Goal: Information Seeking & Learning: Learn about a topic

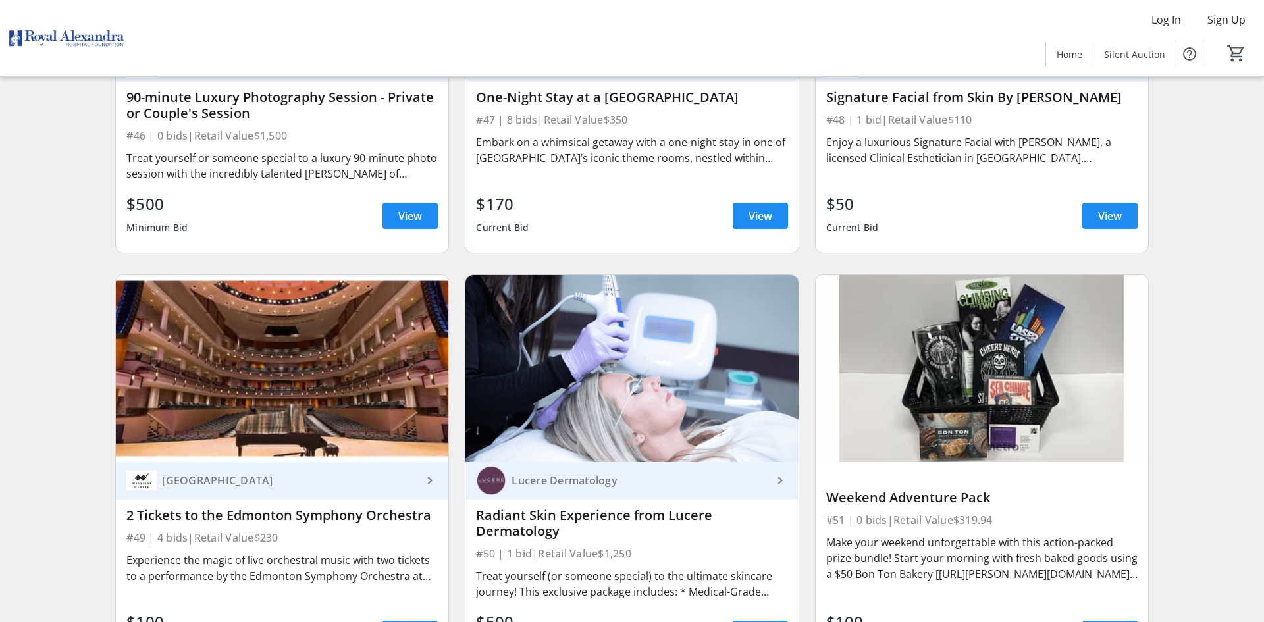
scroll to position [6534, 0]
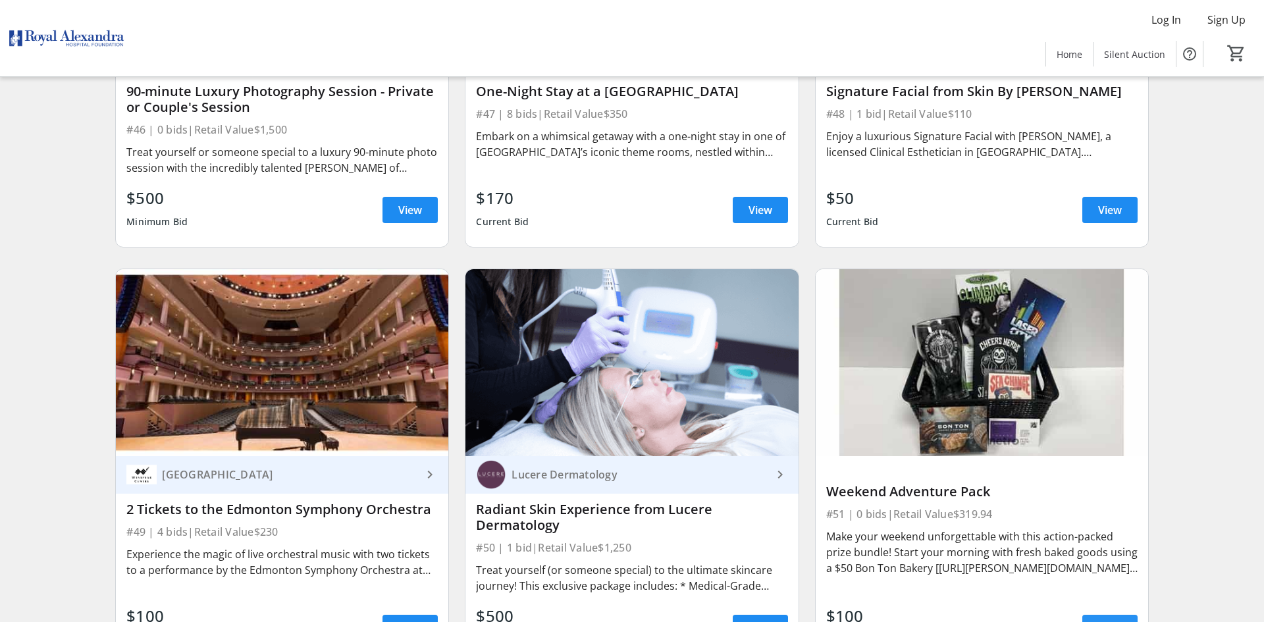
click at [1110, 620] on span "View" at bounding box center [1110, 628] width 24 height 16
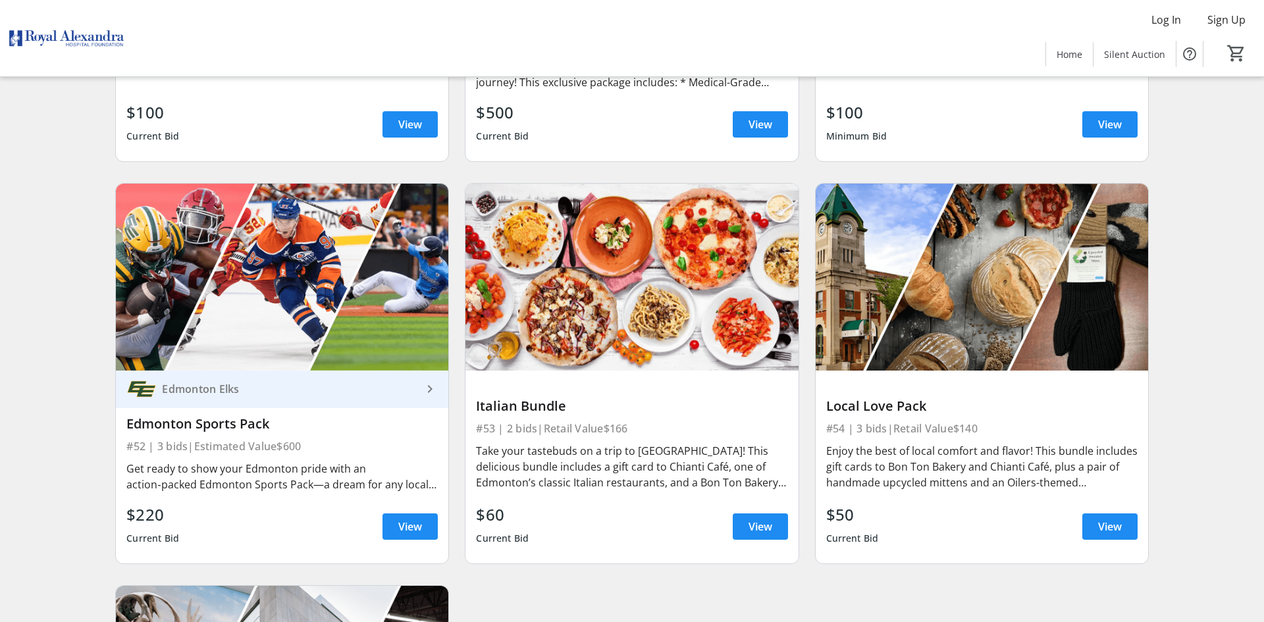
scroll to position [7032, 0]
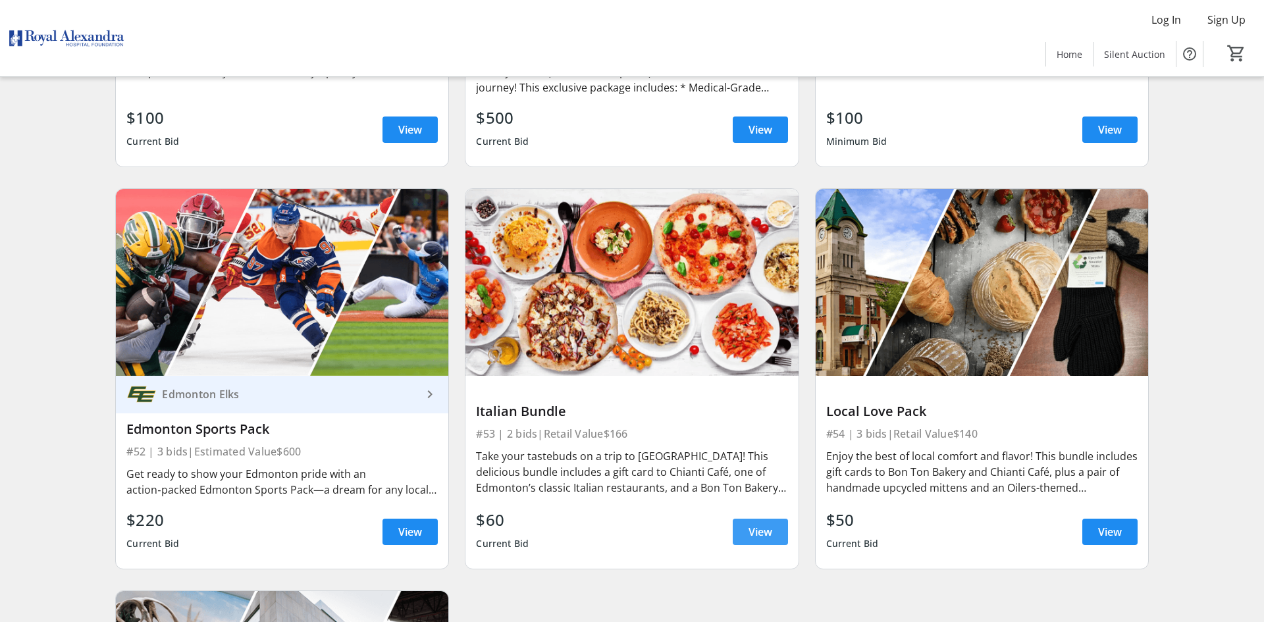
click at [759, 524] on span "View" at bounding box center [760, 532] width 24 height 16
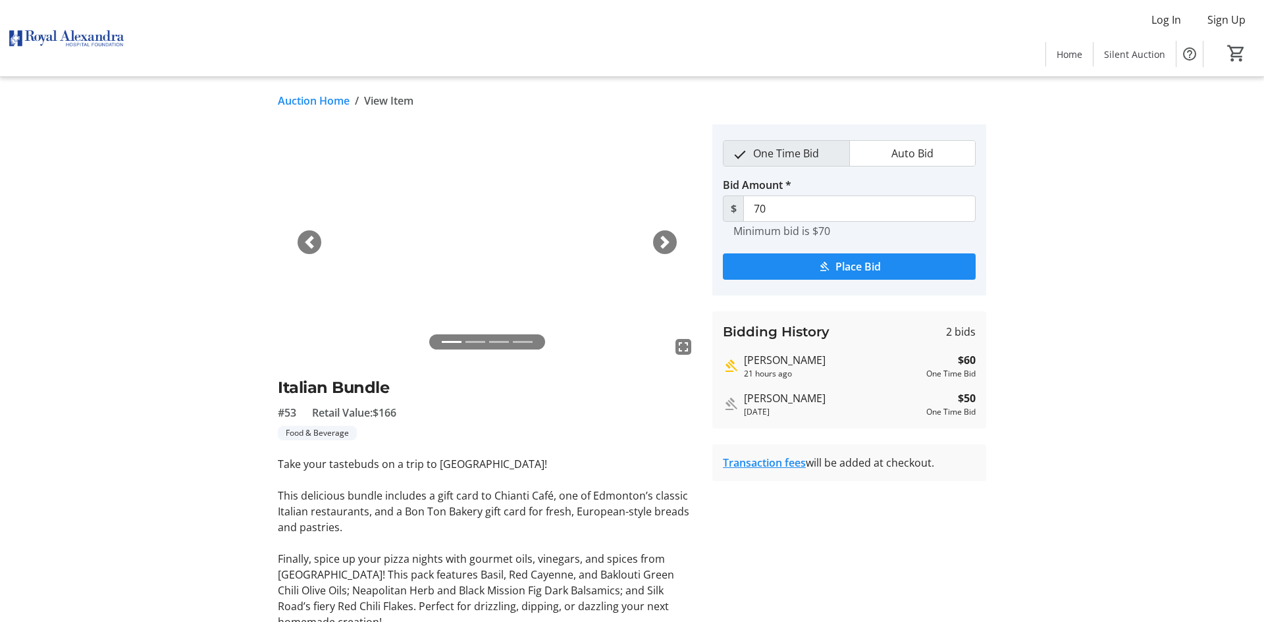
scroll to position [1, 0]
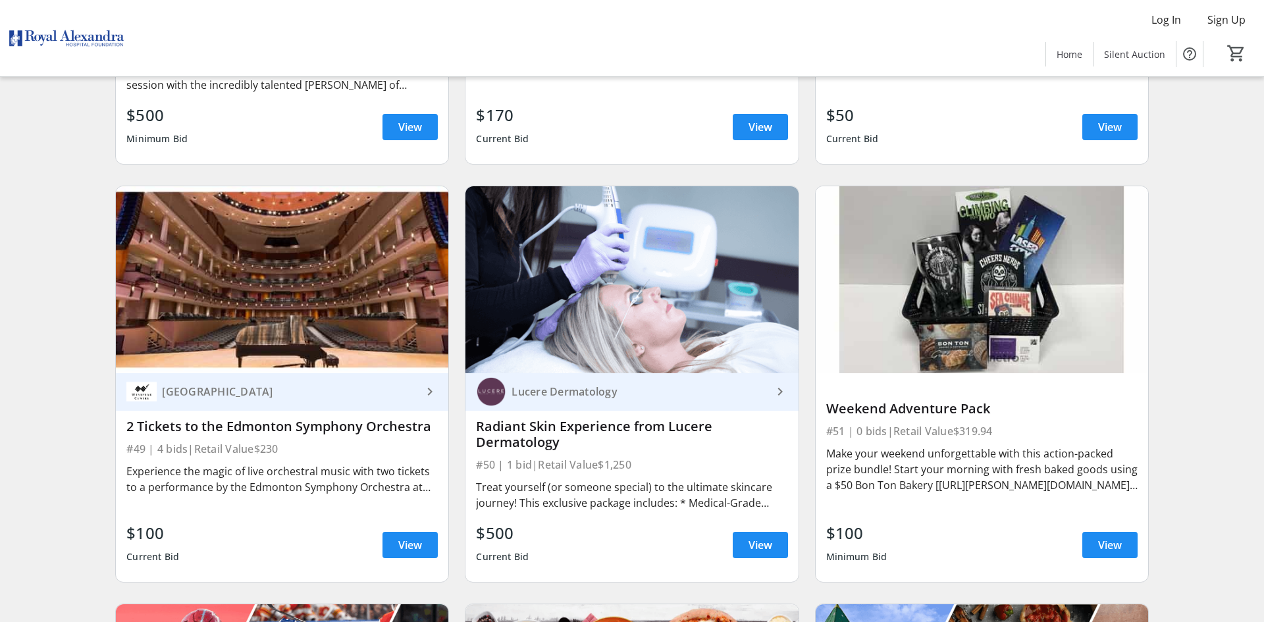
scroll to position [6613, 0]
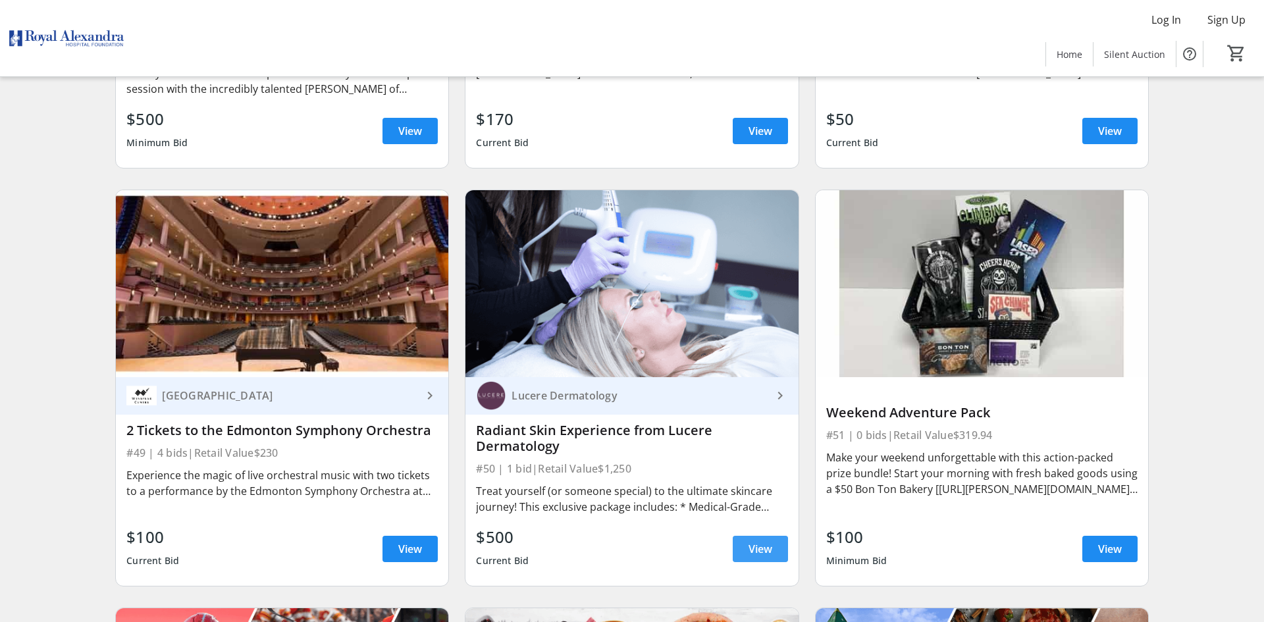
click at [757, 541] on span "View" at bounding box center [760, 549] width 24 height 16
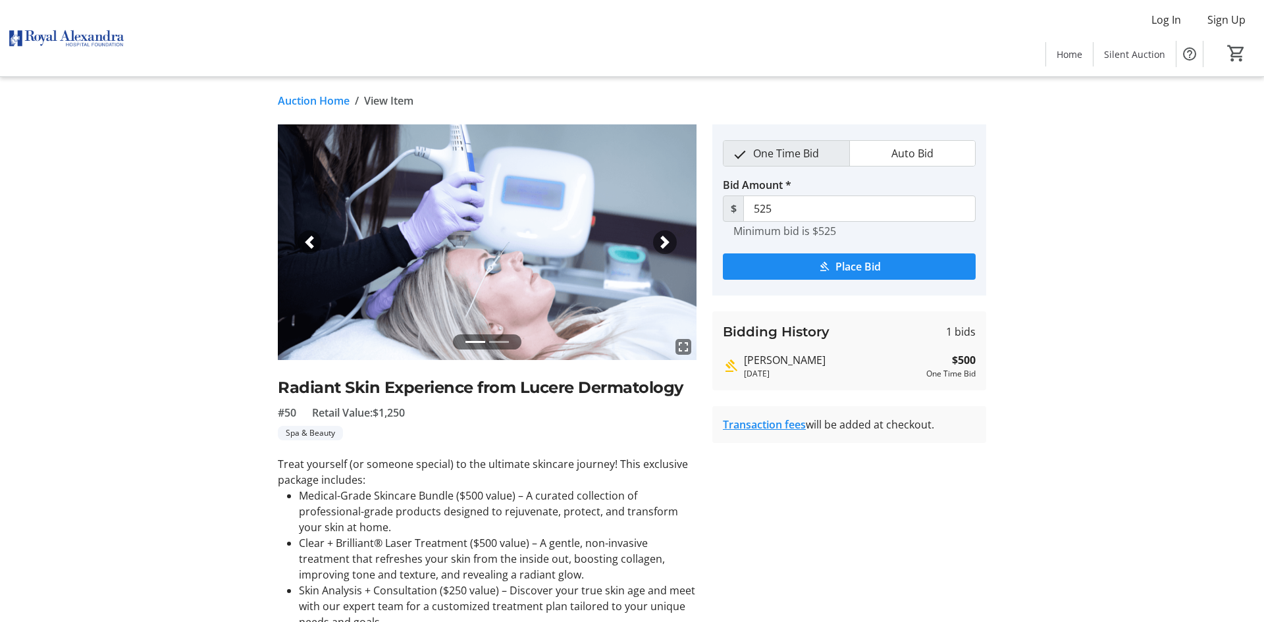
click at [340, 101] on link "Auction Home" at bounding box center [314, 101] width 72 height 16
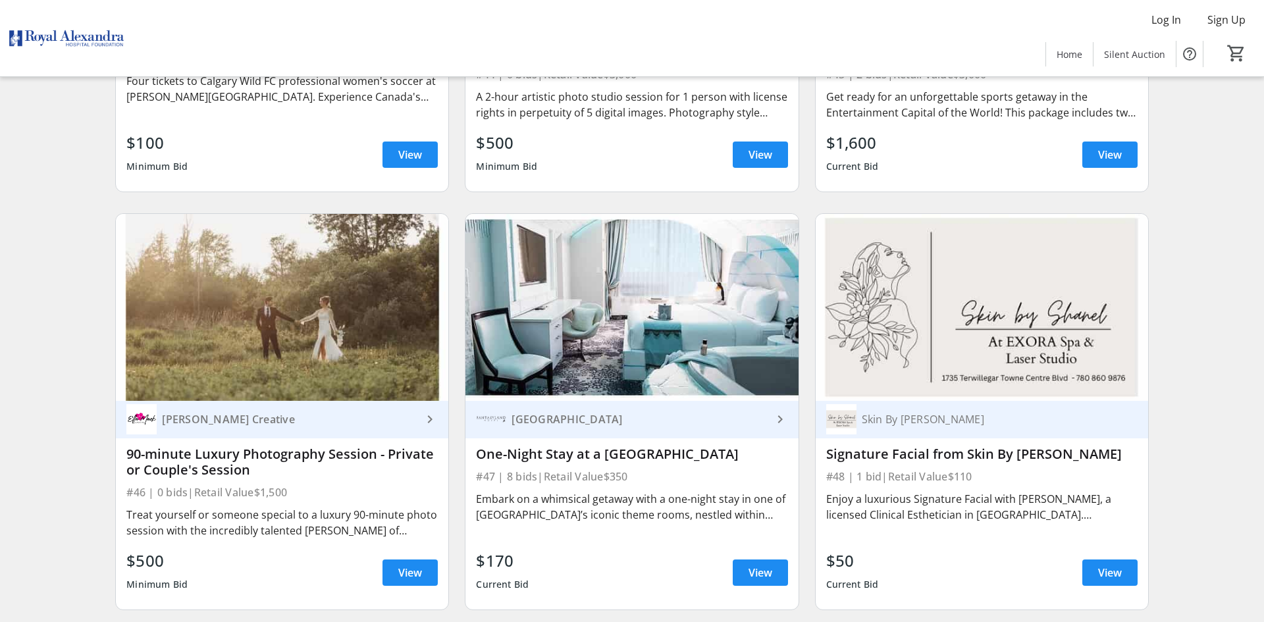
scroll to position [6174, 0]
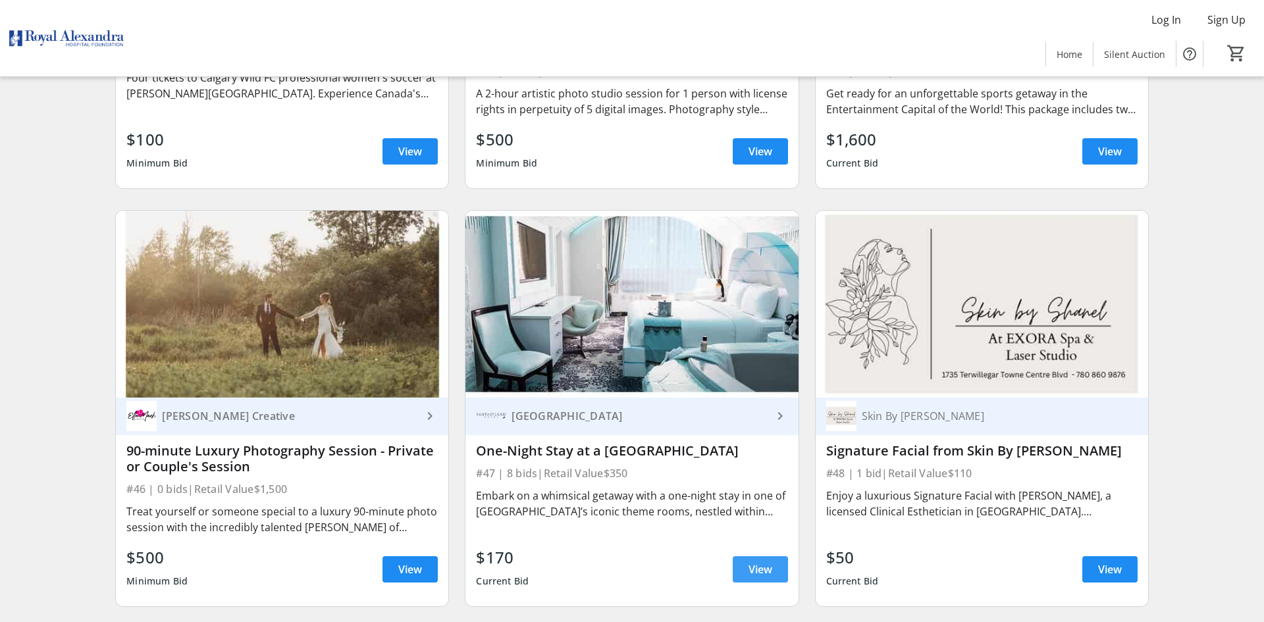
click at [760, 561] on span "View" at bounding box center [760, 569] width 24 height 16
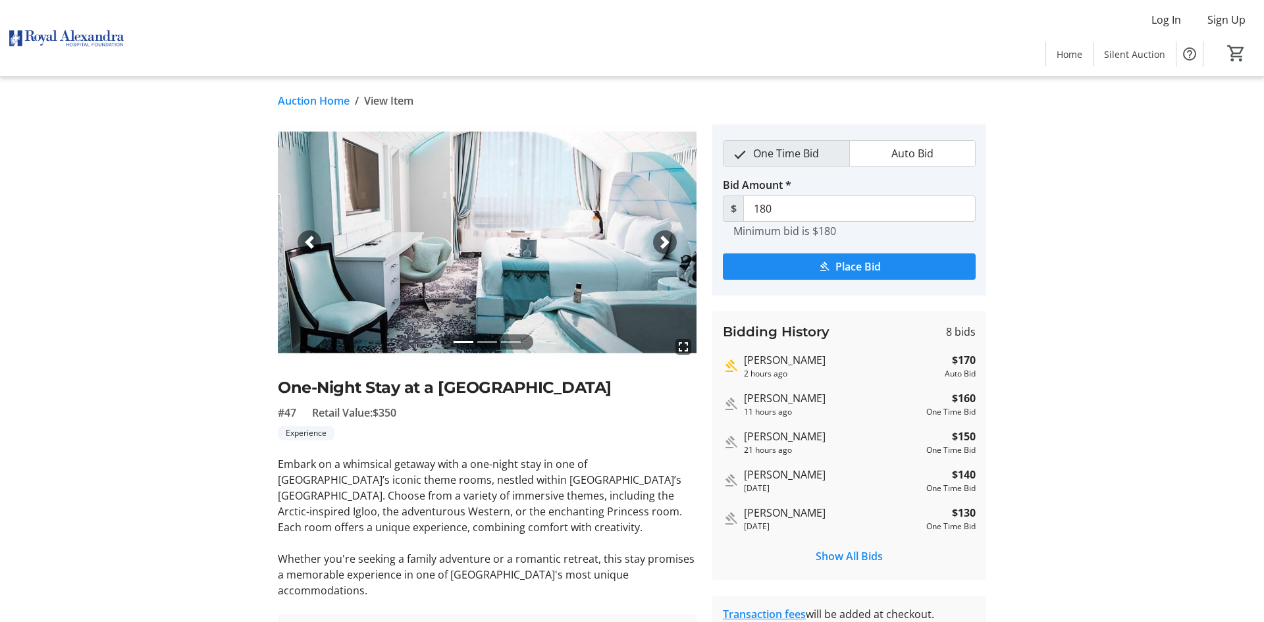
click at [324, 102] on link "Auction Home" at bounding box center [314, 101] width 72 height 16
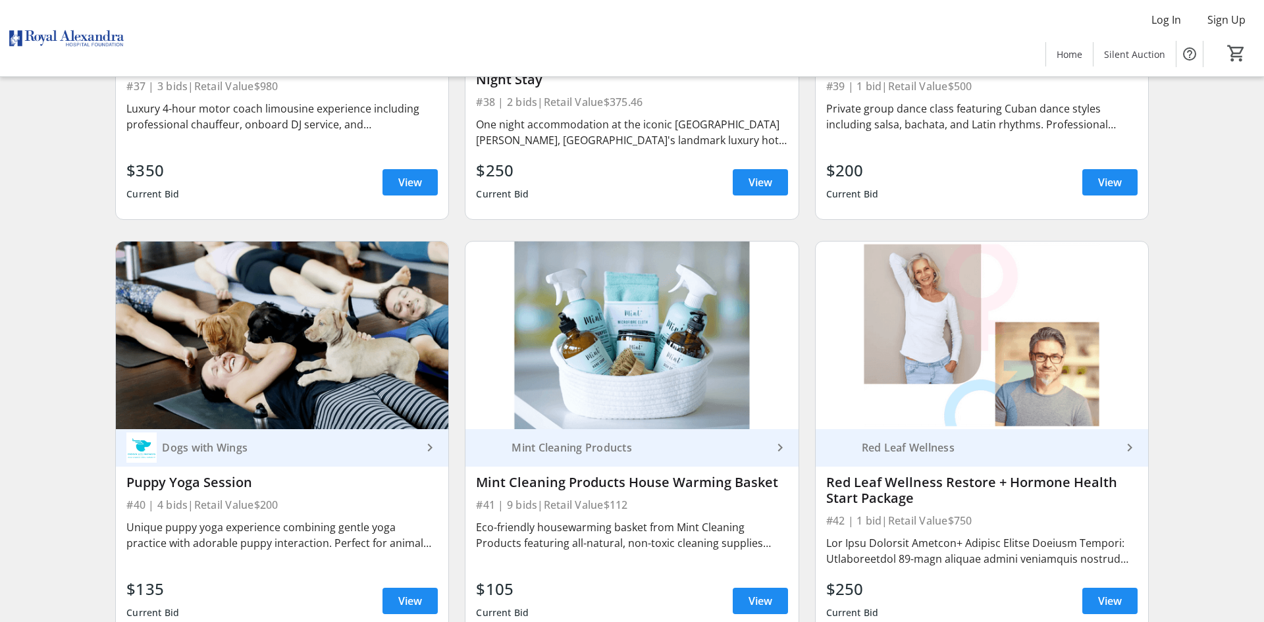
scroll to position [5306, 0]
click at [1118, 594] on span "View" at bounding box center [1110, 602] width 24 height 16
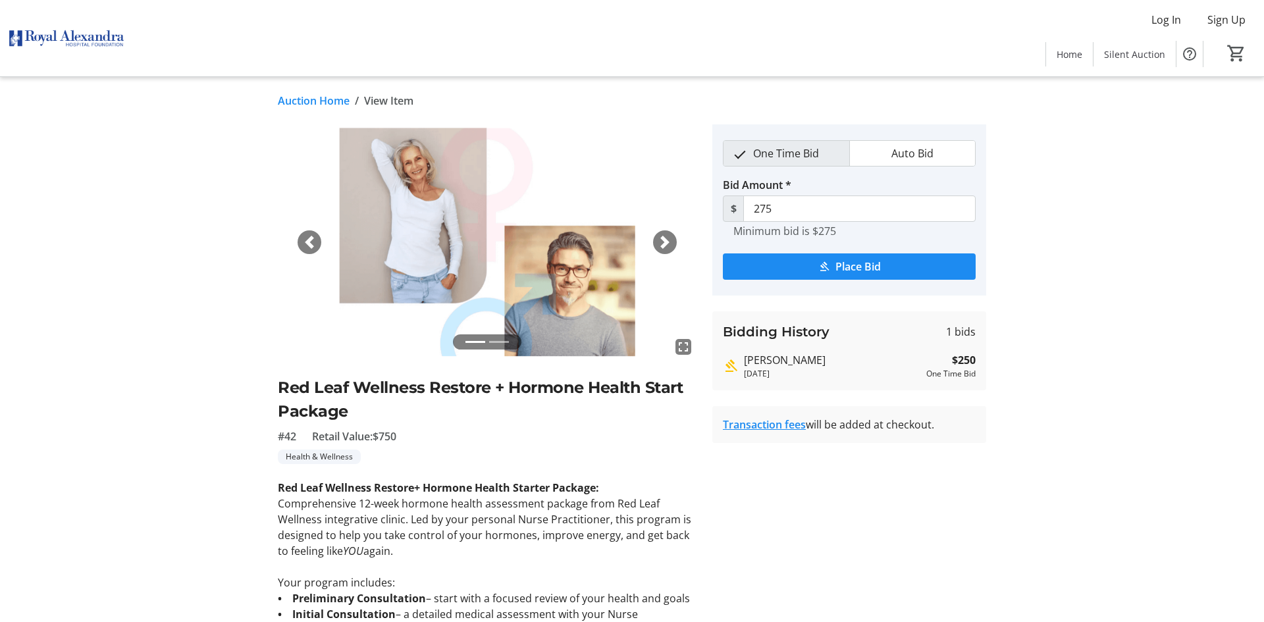
click at [313, 99] on link "Auction Home" at bounding box center [314, 101] width 72 height 16
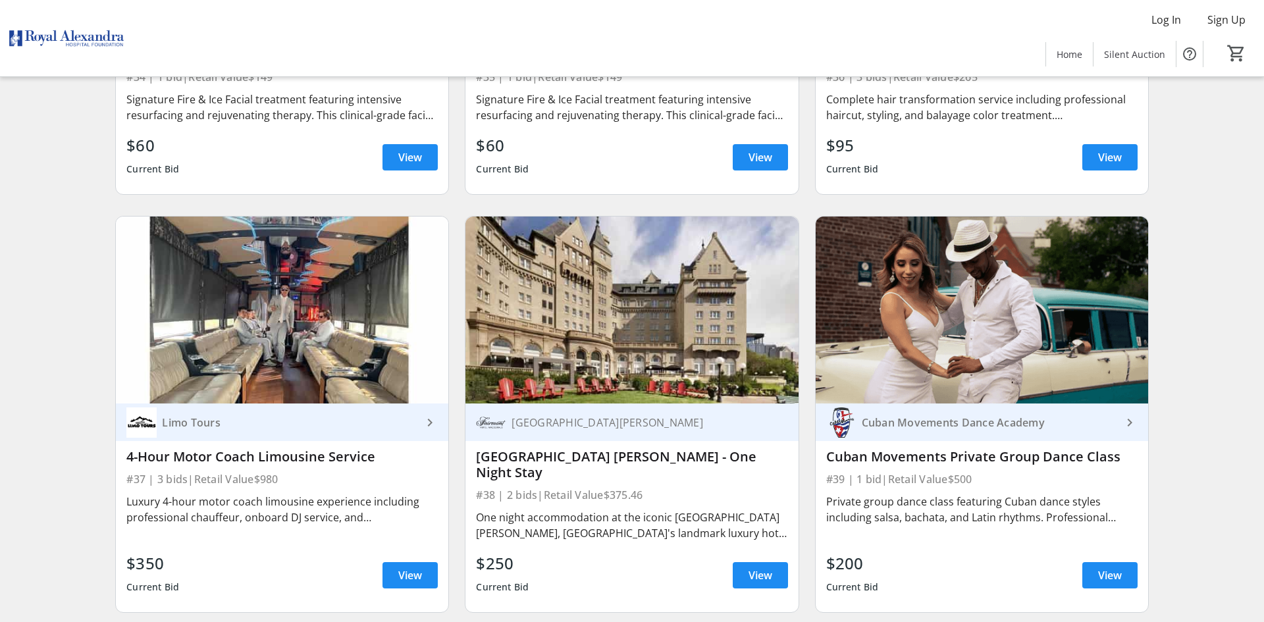
scroll to position [4916, 0]
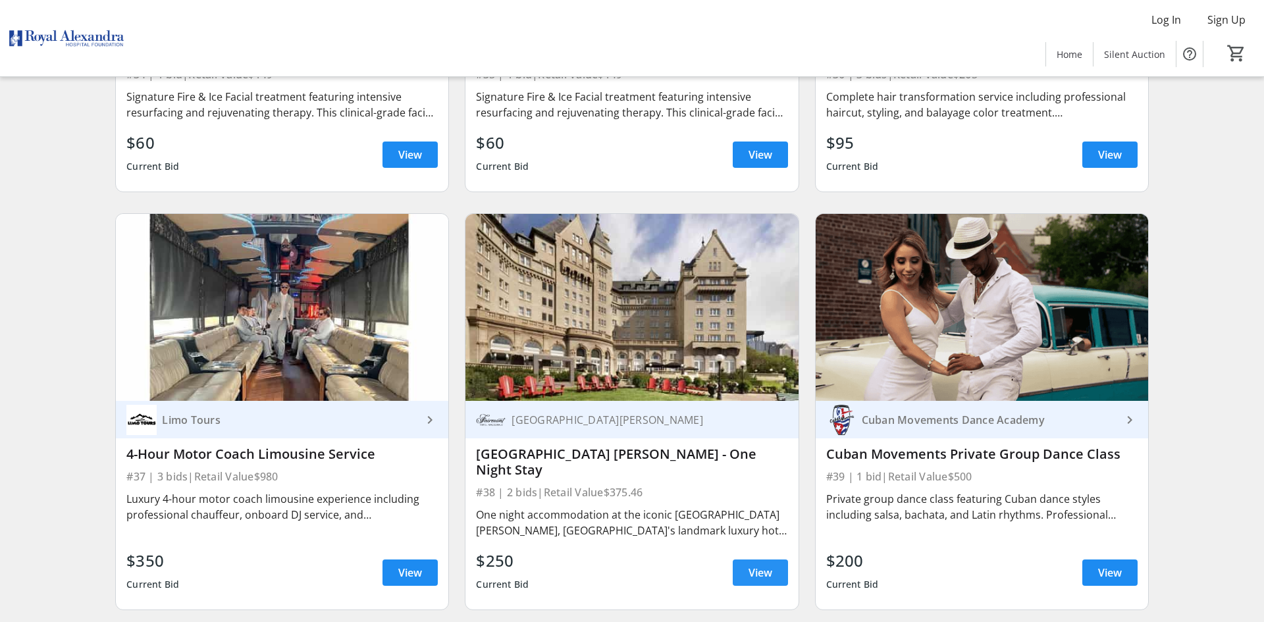
click at [762, 565] on span "View" at bounding box center [760, 573] width 24 height 16
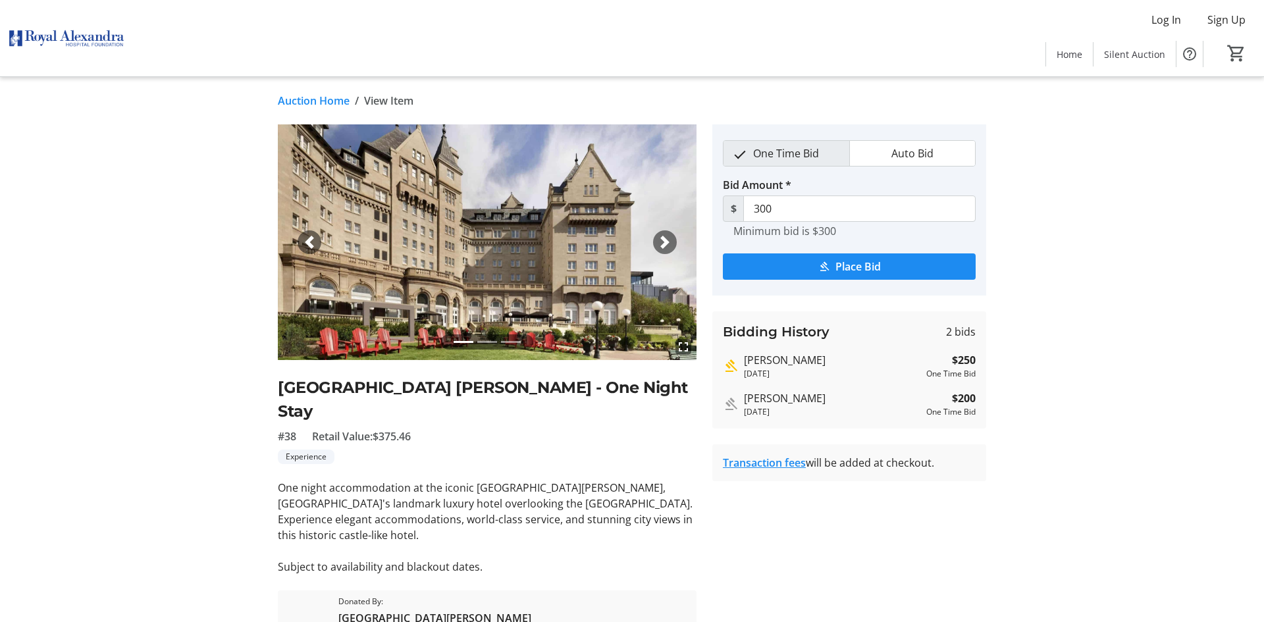
click at [316, 103] on link "Auction Home" at bounding box center [314, 101] width 72 height 16
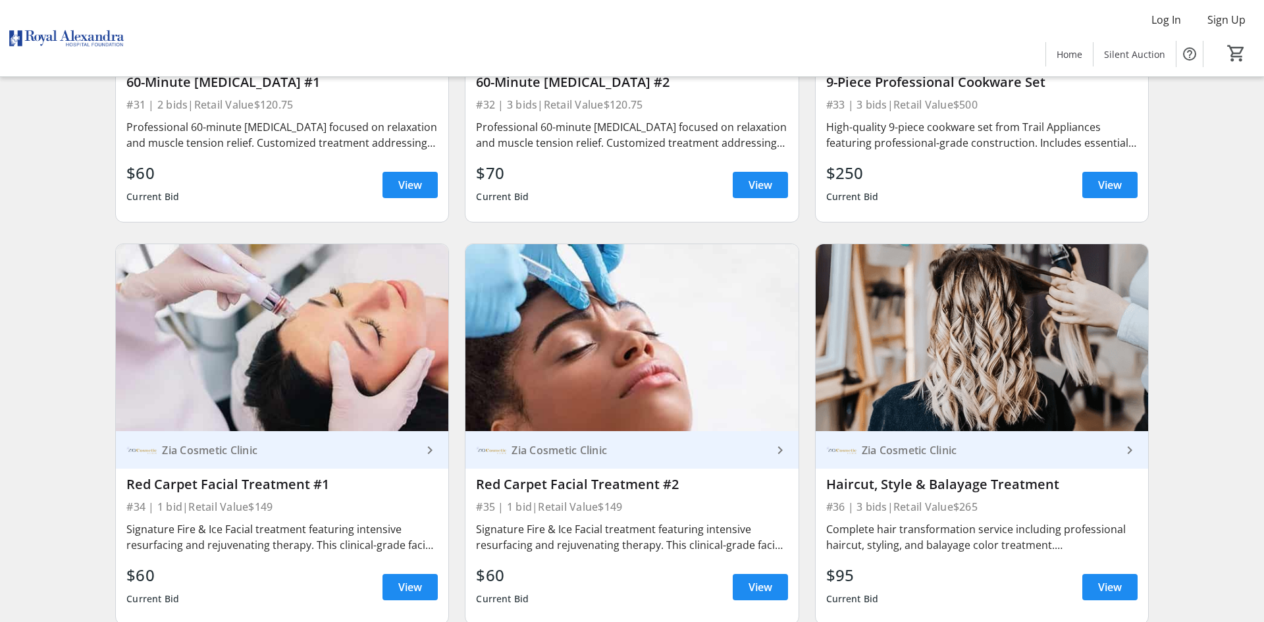
scroll to position [4479, 0]
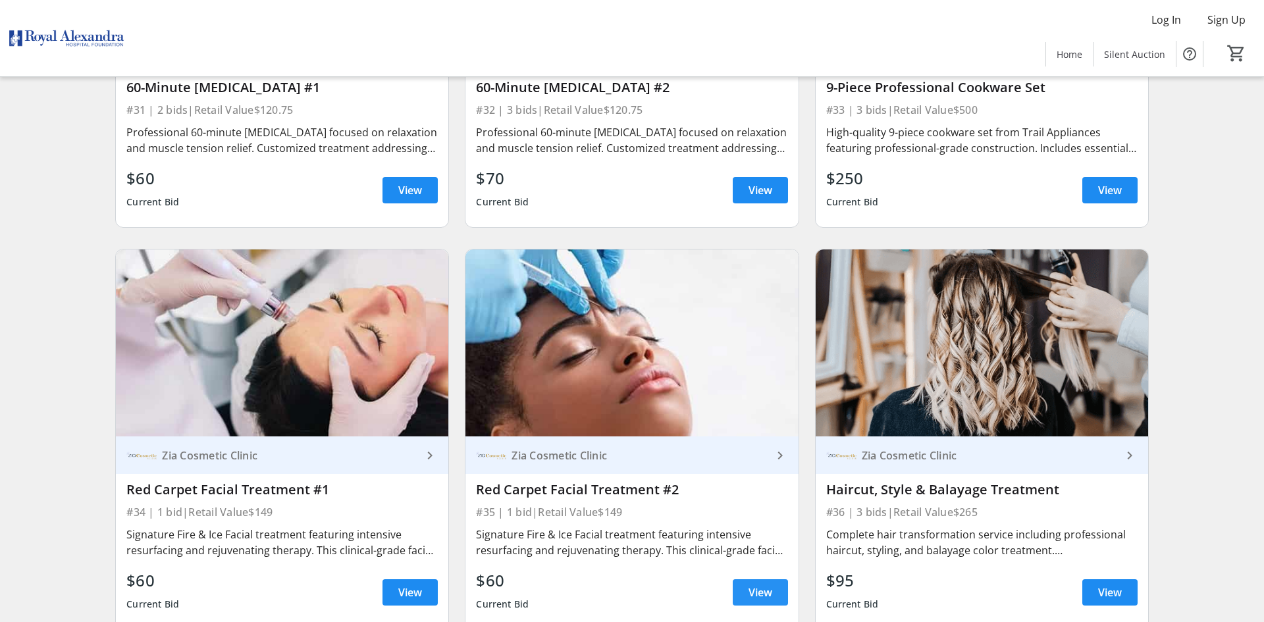
click at [759, 584] on span "View" at bounding box center [760, 592] width 24 height 16
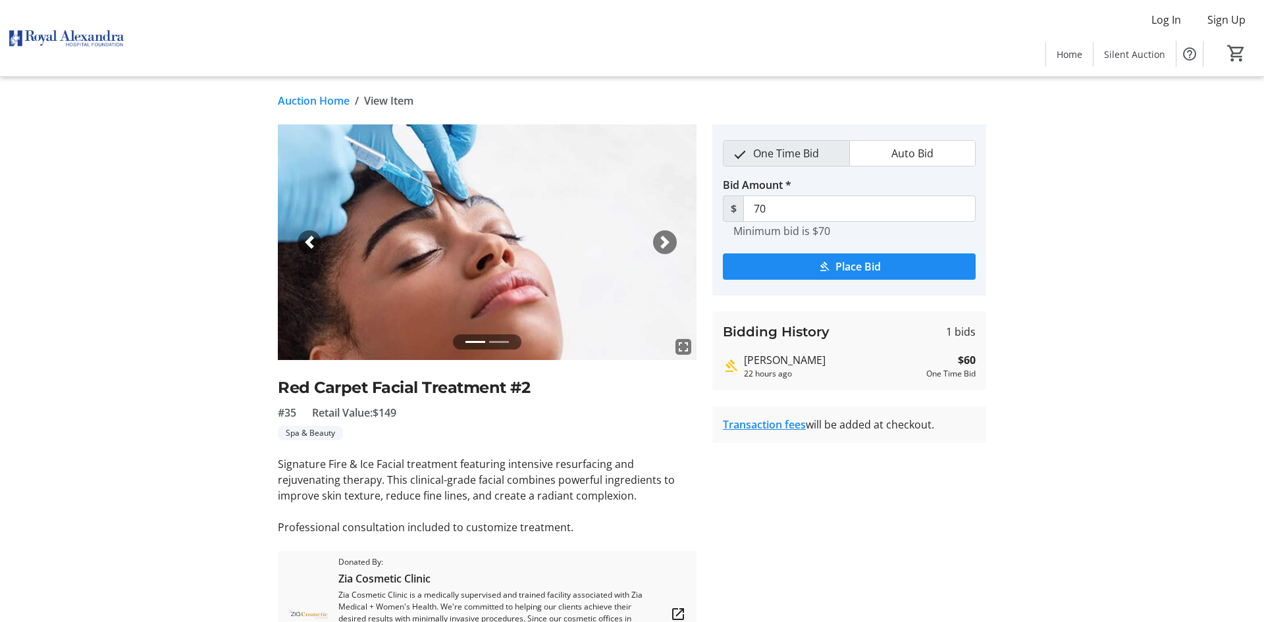
click at [300, 99] on link "Auction Home" at bounding box center [314, 101] width 72 height 16
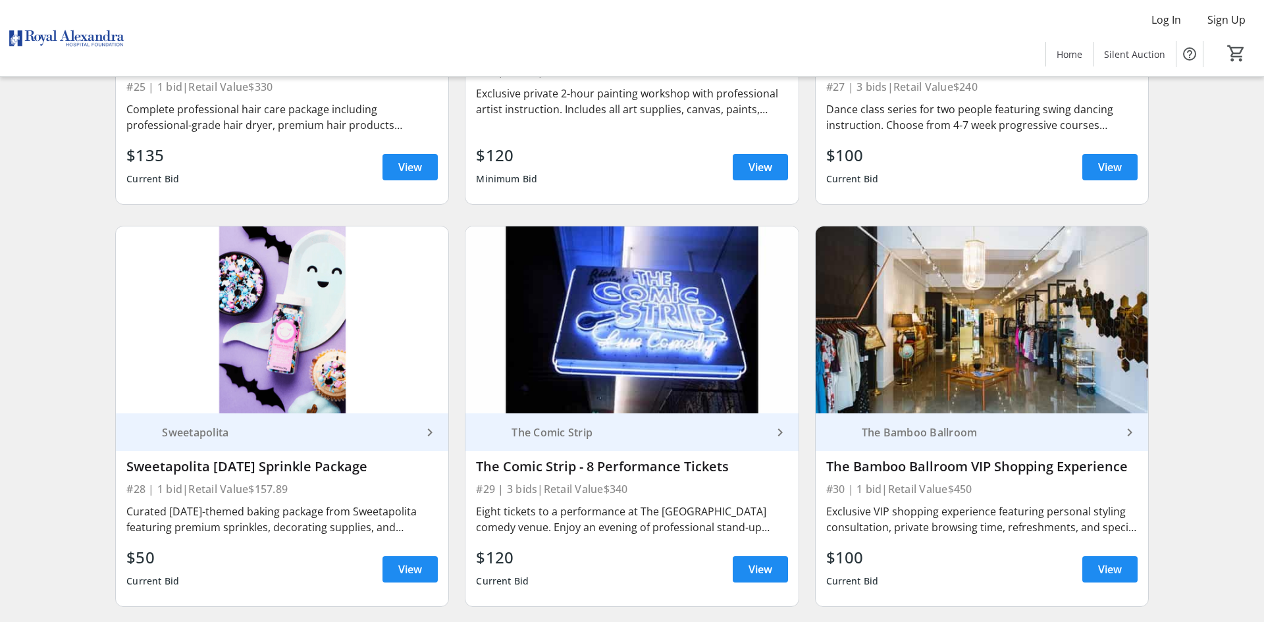
scroll to position [3693, 0]
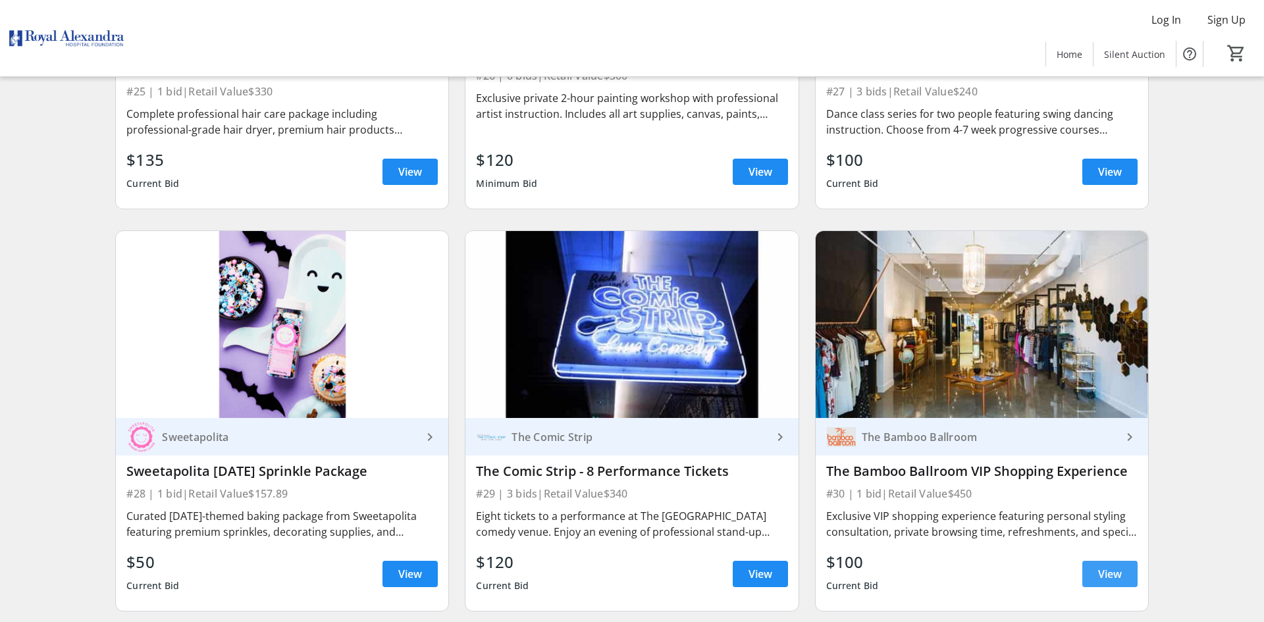
click at [1114, 566] on span "View" at bounding box center [1110, 574] width 24 height 16
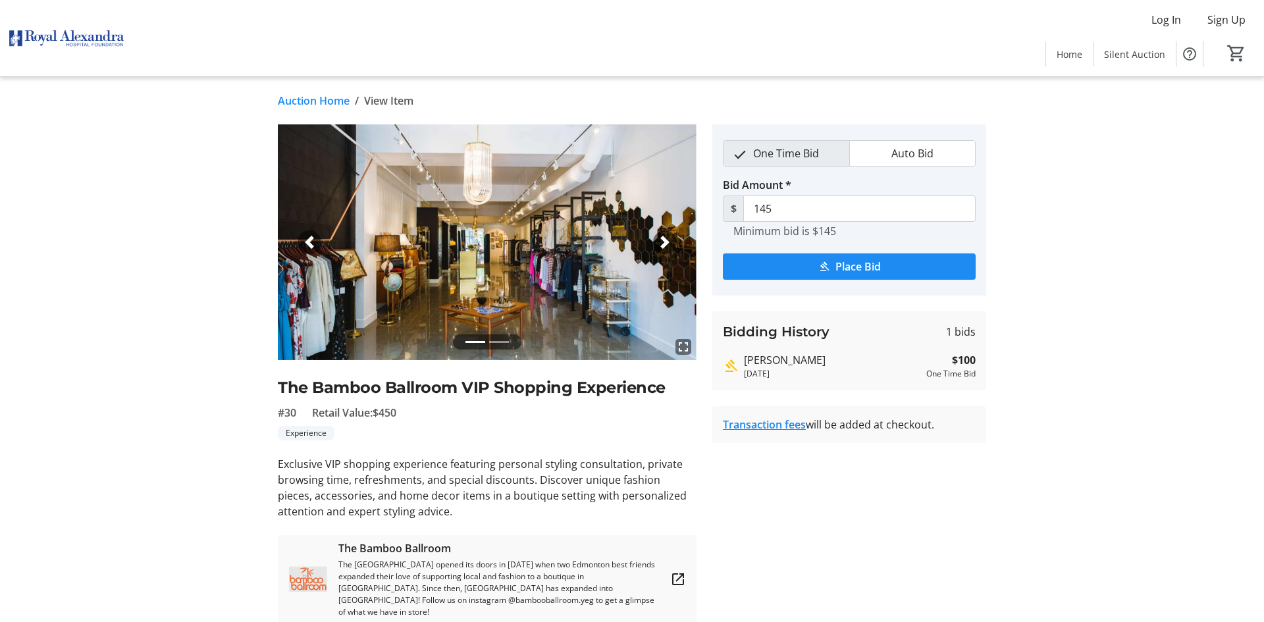
click at [315, 100] on link "Auction Home" at bounding box center [314, 101] width 72 height 16
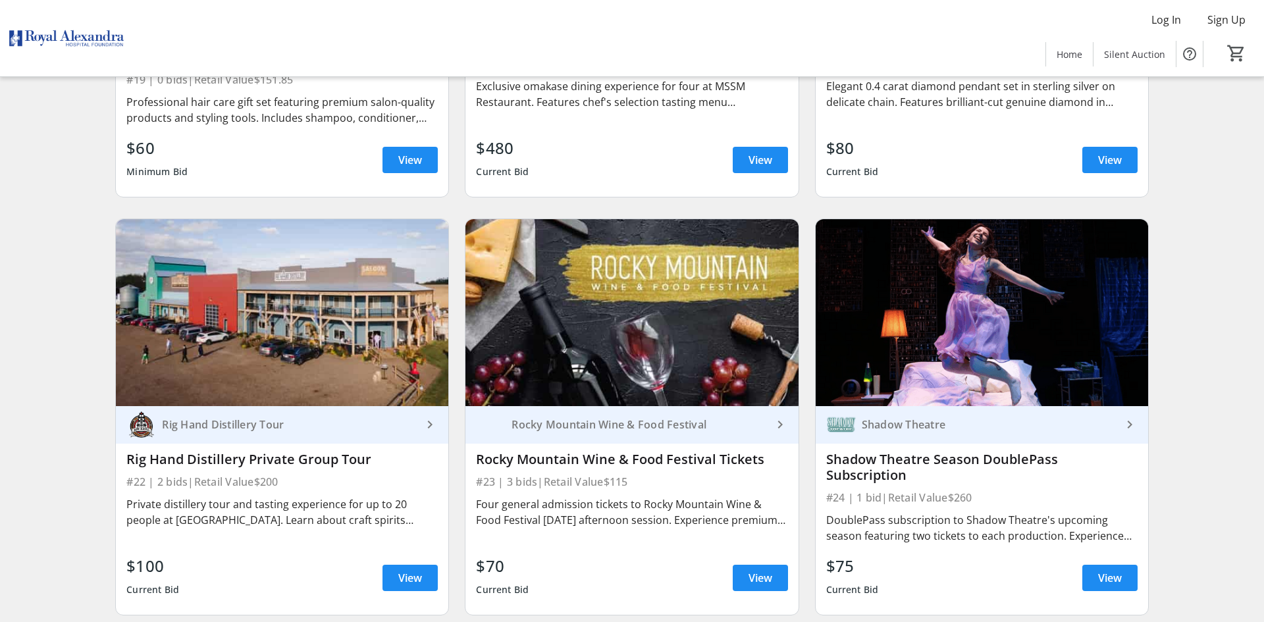
scroll to position [2868, 0]
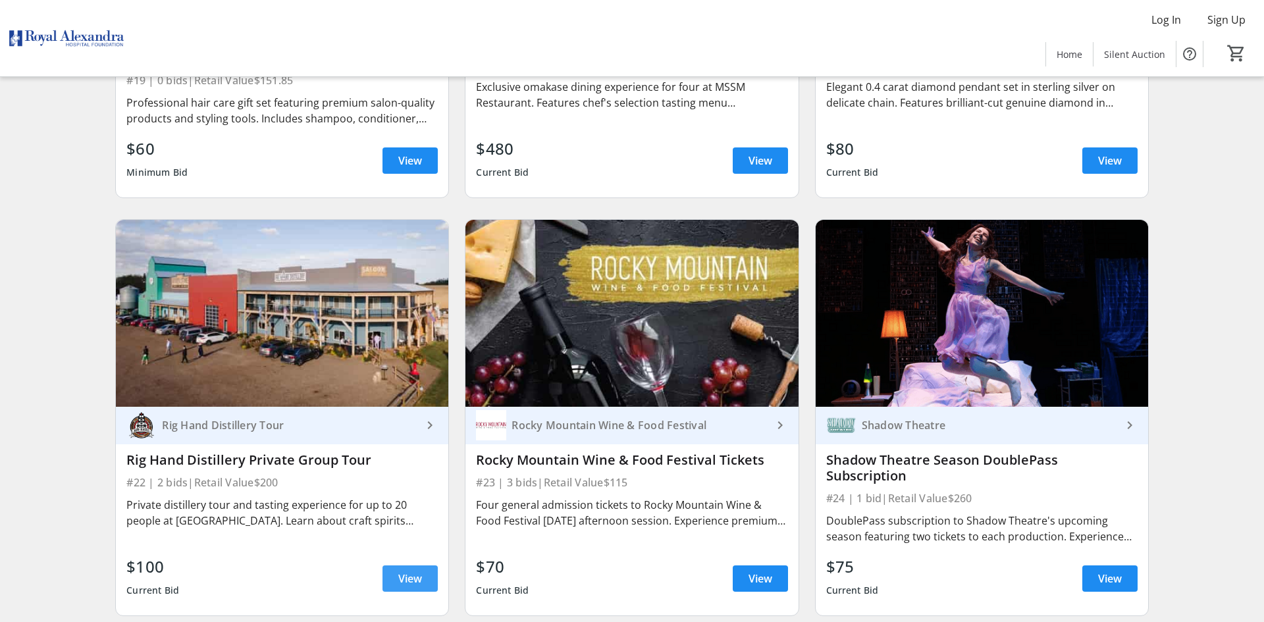
click at [426, 563] on span at bounding box center [409, 579] width 55 height 32
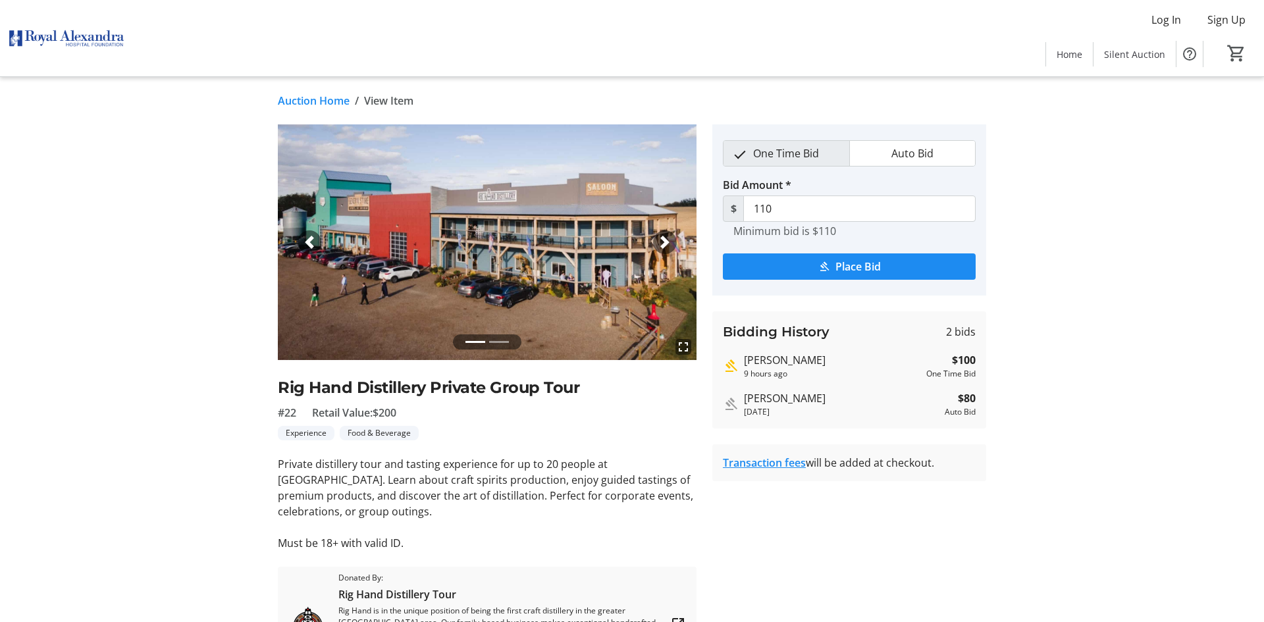
click at [766, 465] on link "Transaction fees" at bounding box center [764, 462] width 83 height 14
click at [306, 99] on link "Auction Home" at bounding box center [314, 101] width 72 height 16
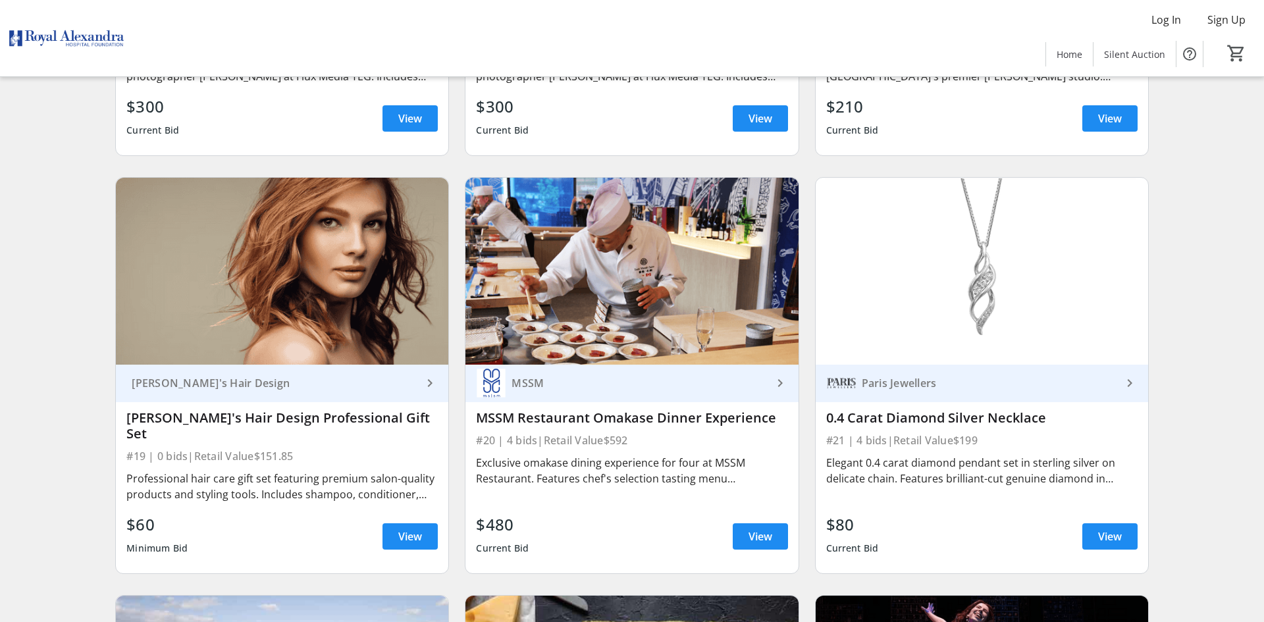
scroll to position [2492, 0]
click at [771, 521] on span at bounding box center [760, 537] width 55 height 32
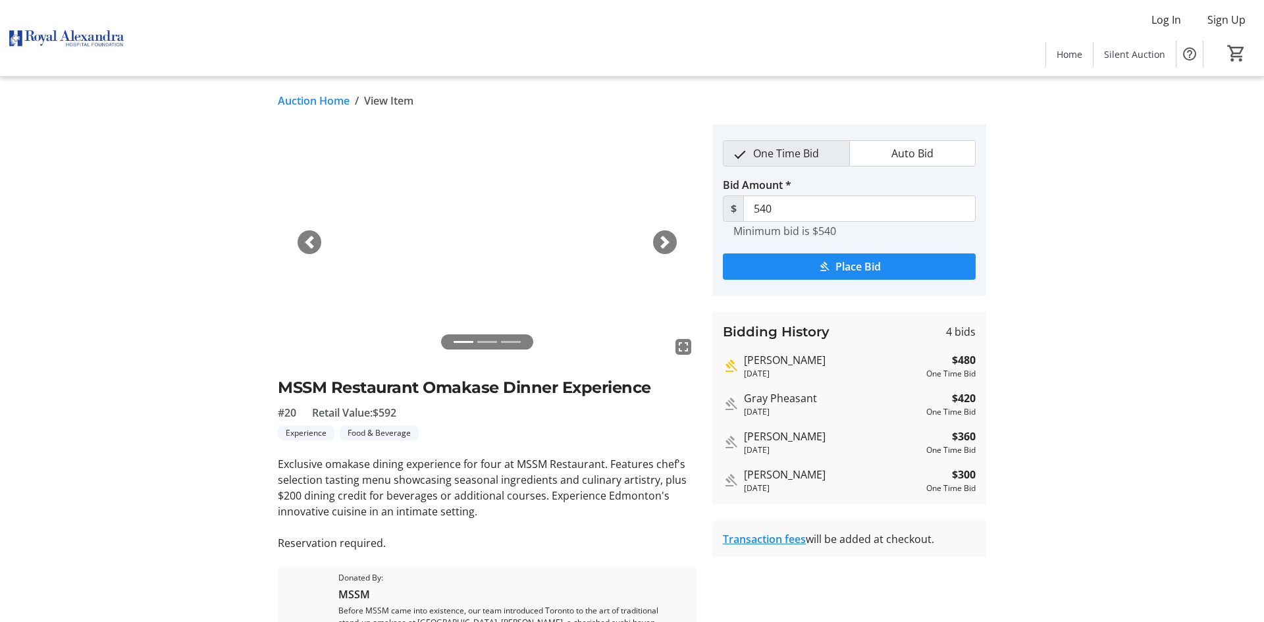
click at [305, 100] on link "Auction Home" at bounding box center [314, 101] width 72 height 16
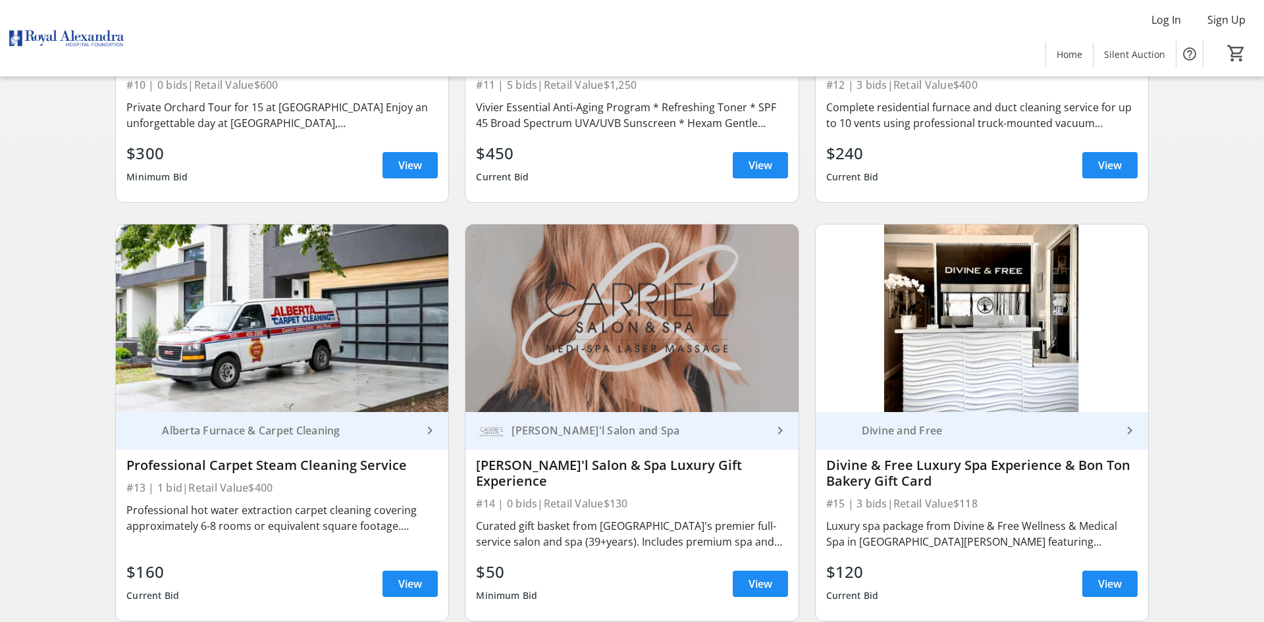
scroll to position [1626, 0]
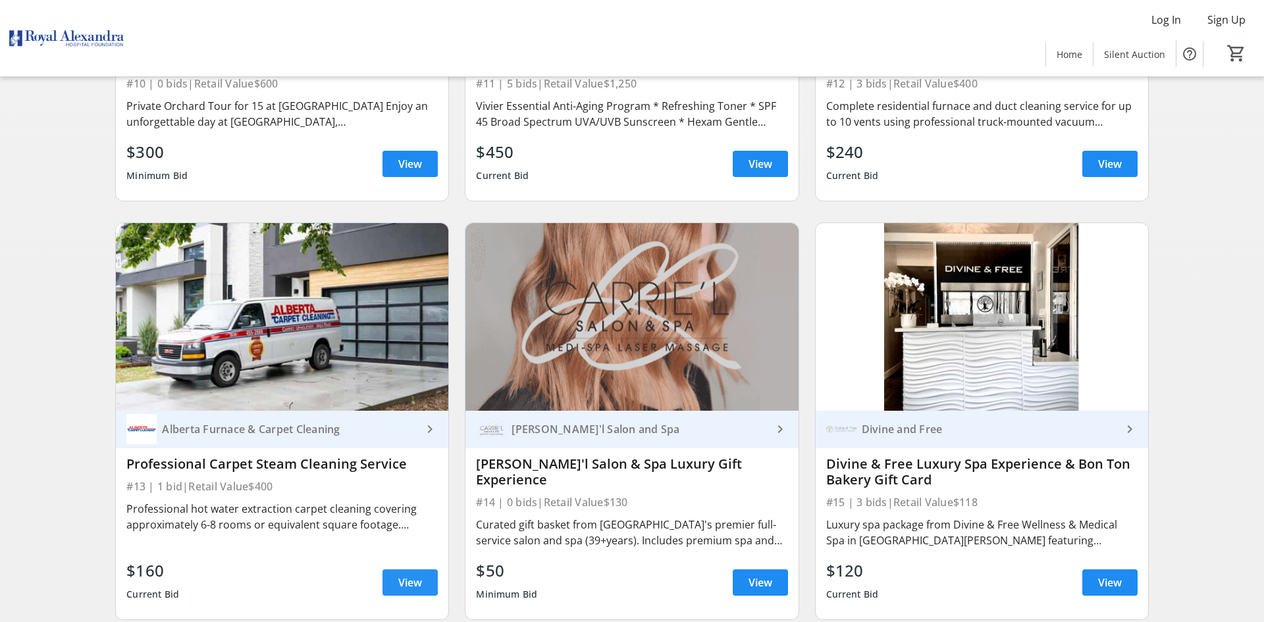
click at [404, 575] on span "View" at bounding box center [410, 583] width 24 height 16
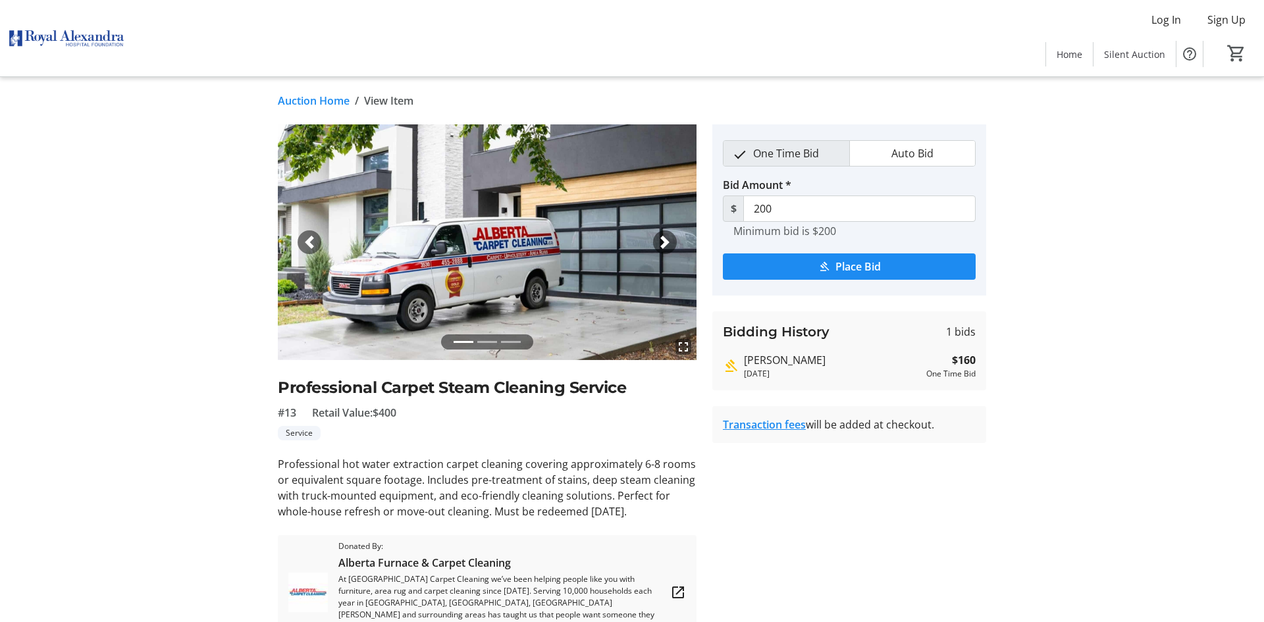
click at [318, 101] on link "Auction Home" at bounding box center [314, 101] width 72 height 16
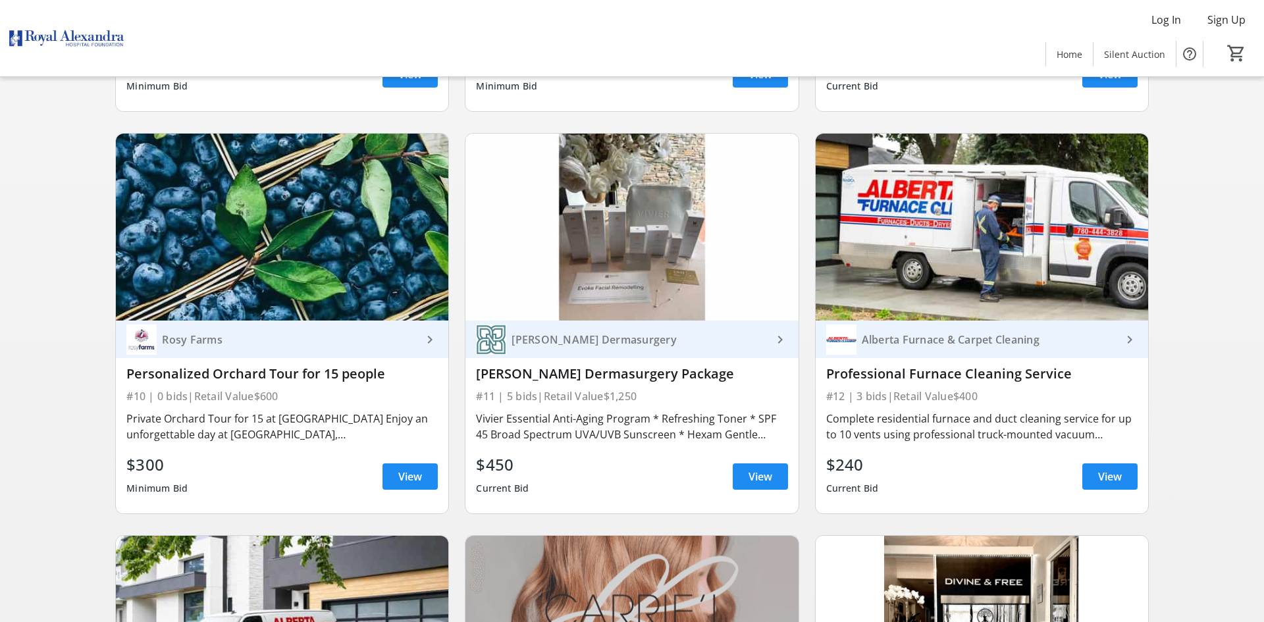
scroll to position [1313, 0]
click at [764, 469] on span "View" at bounding box center [760, 477] width 24 height 16
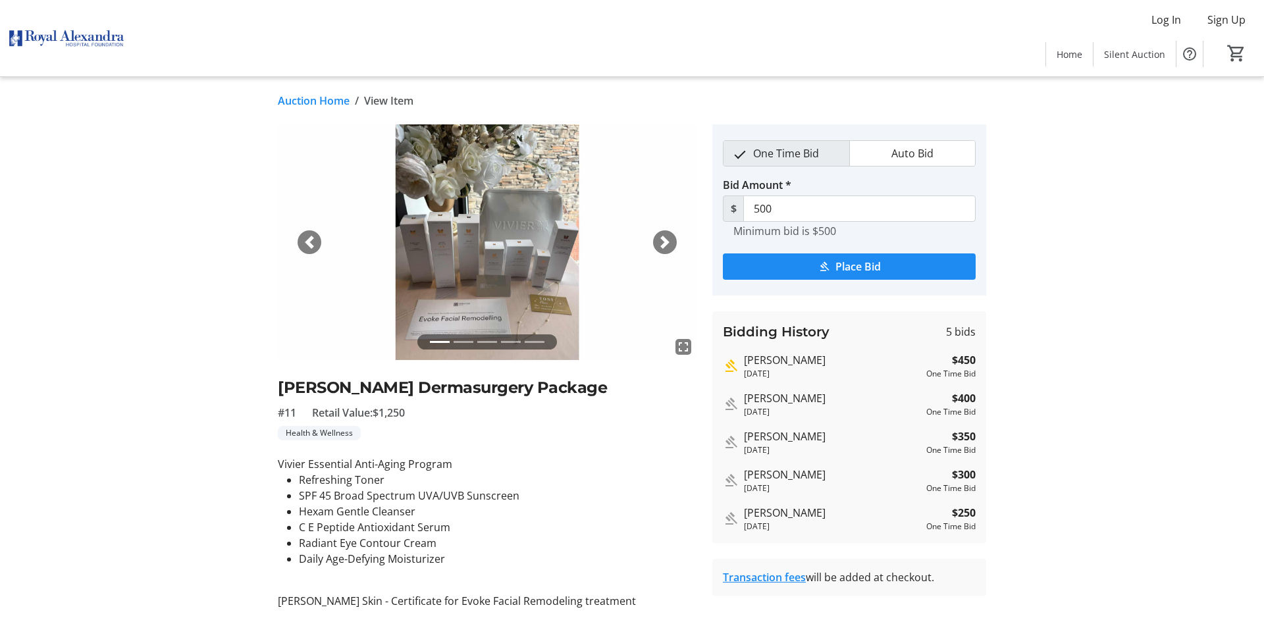
click at [315, 240] on span "button" at bounding box center [309, 242] width 13 height 13
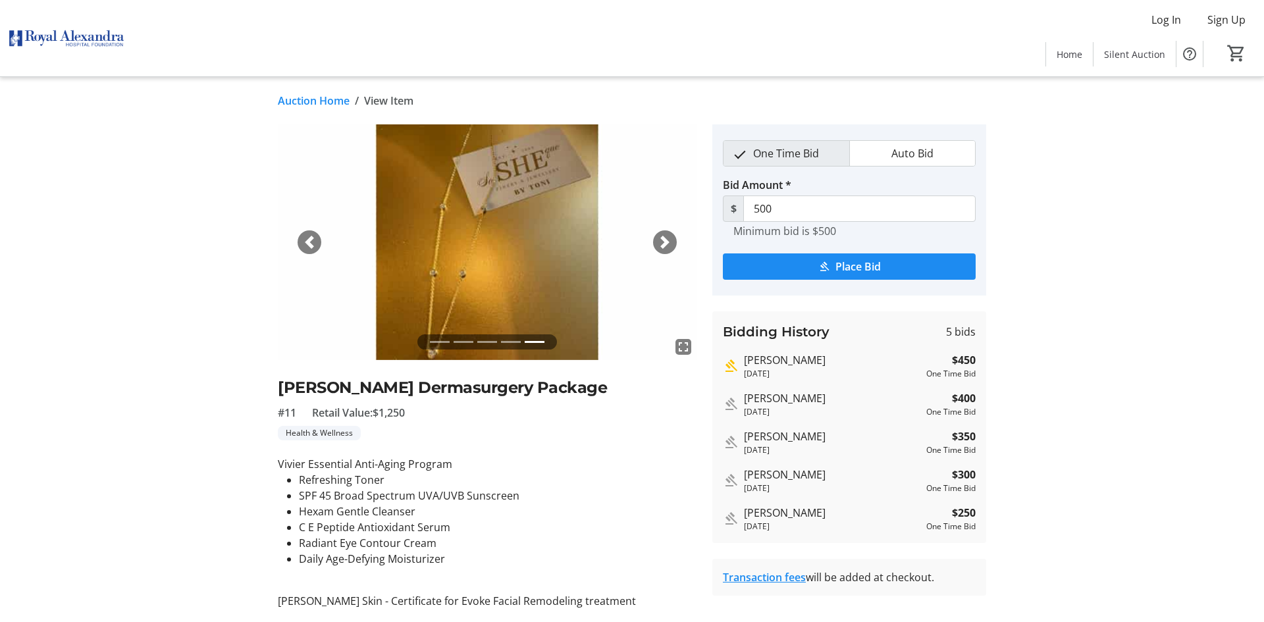
click at [313, 243] on span "button" at bounding box center [309, 242] width 13 height 13
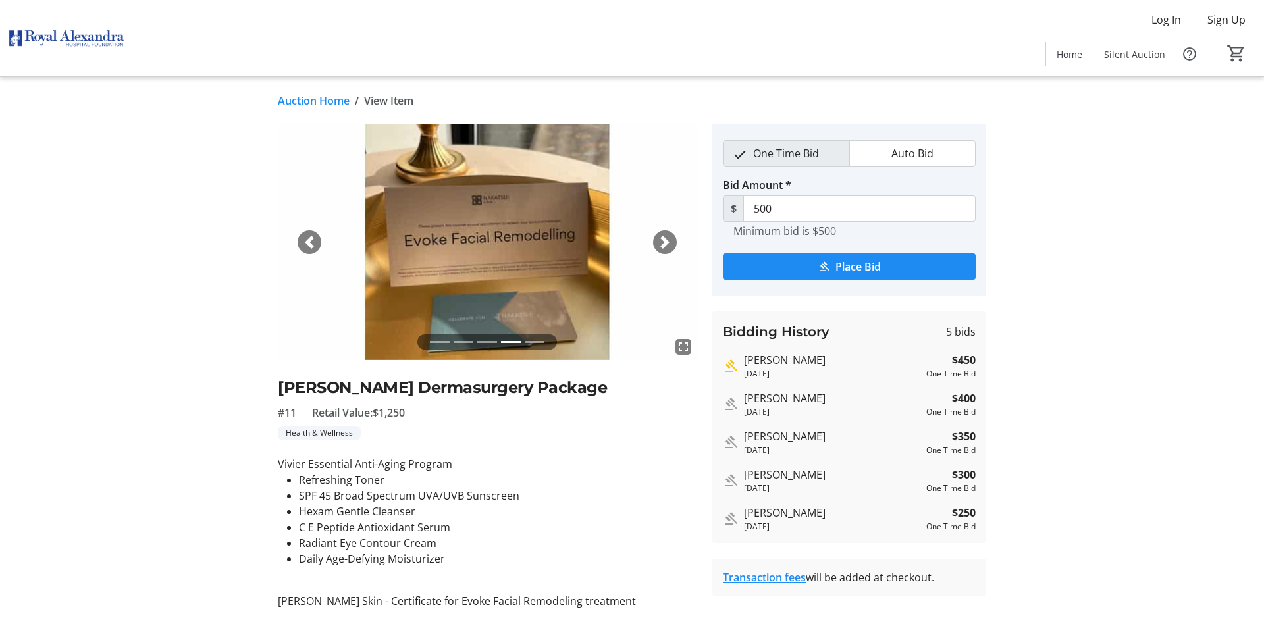
click at [313, 247] on span "button" at bounding box center [309, 242] width 13 height 13
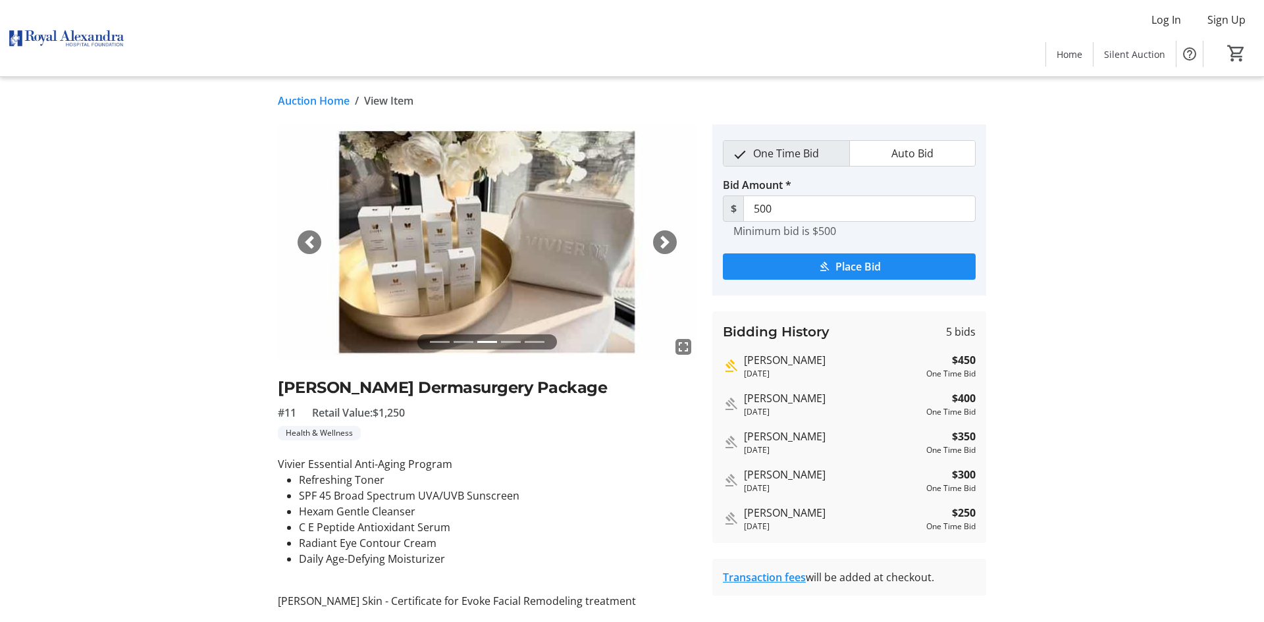
click at [313, 249] on div "Previous" at bounding box center [309, 242] width 24 height 24
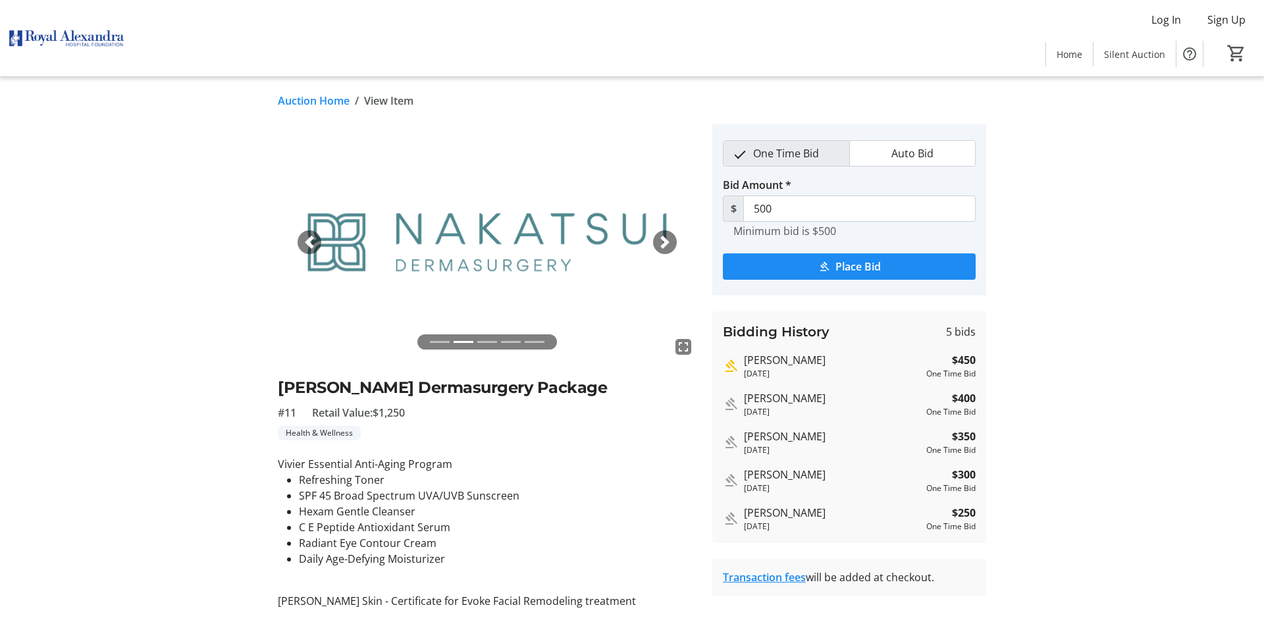
click at [311, 244] on span "button" at bounding box center [309, 242] width 13 height 13
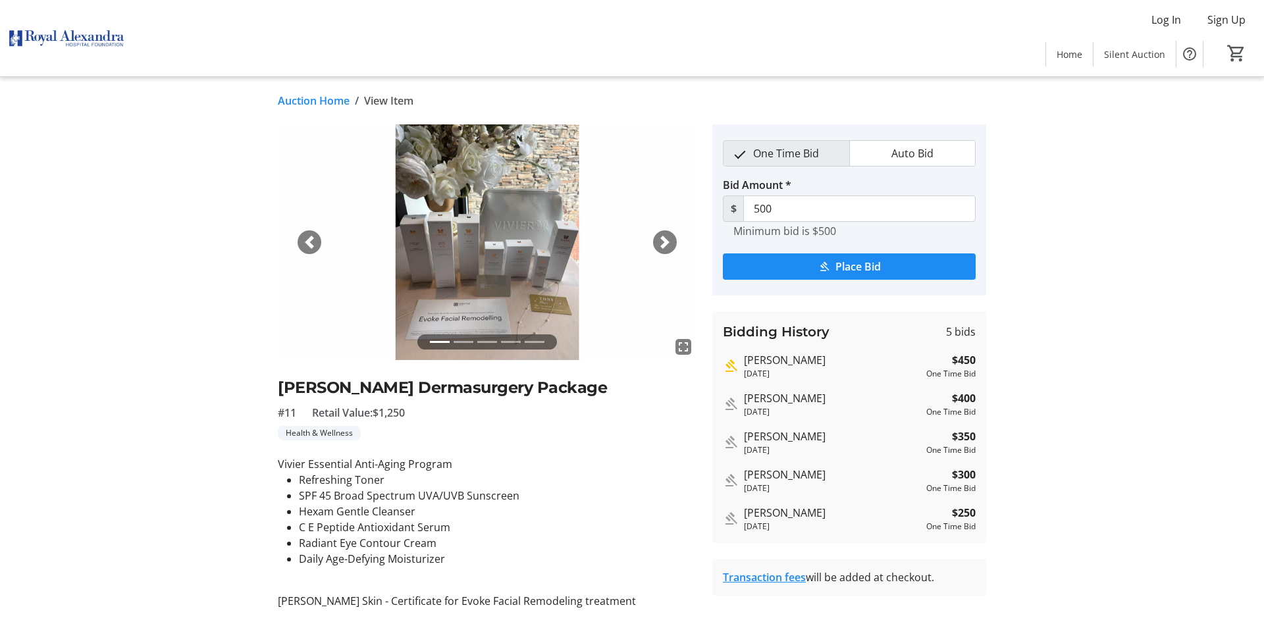
click at [326, 97] on link "Auction Home" at bounding box center [314, 101] width 72 height 16
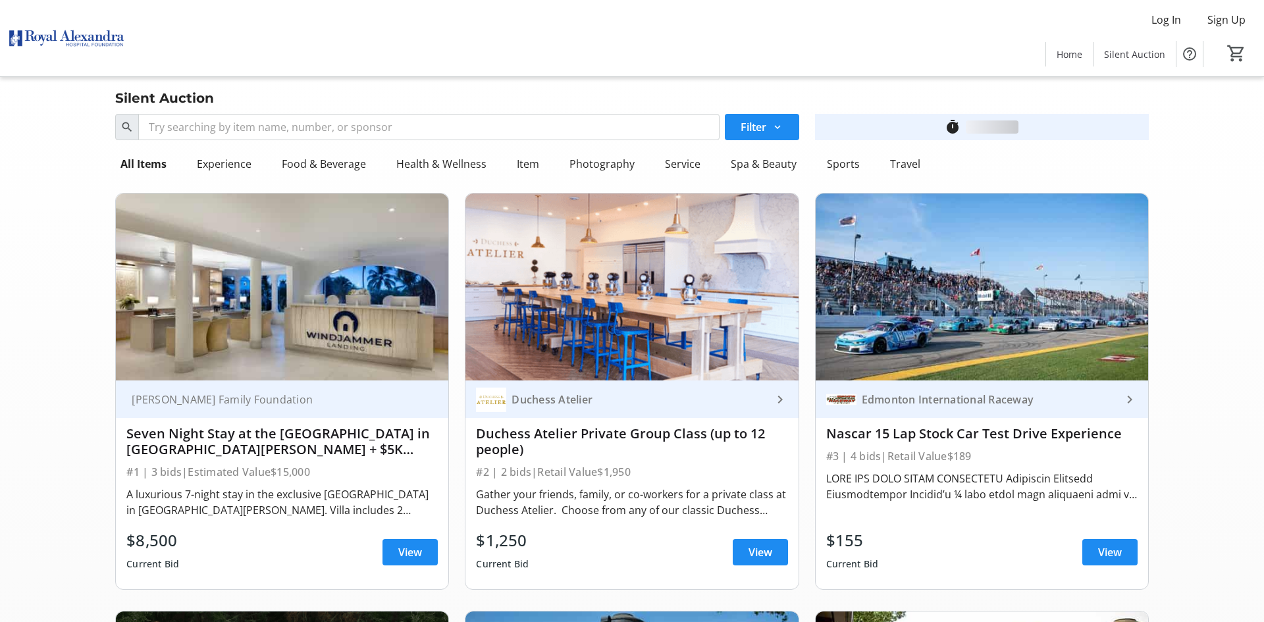
scroll to position [1313, 0]
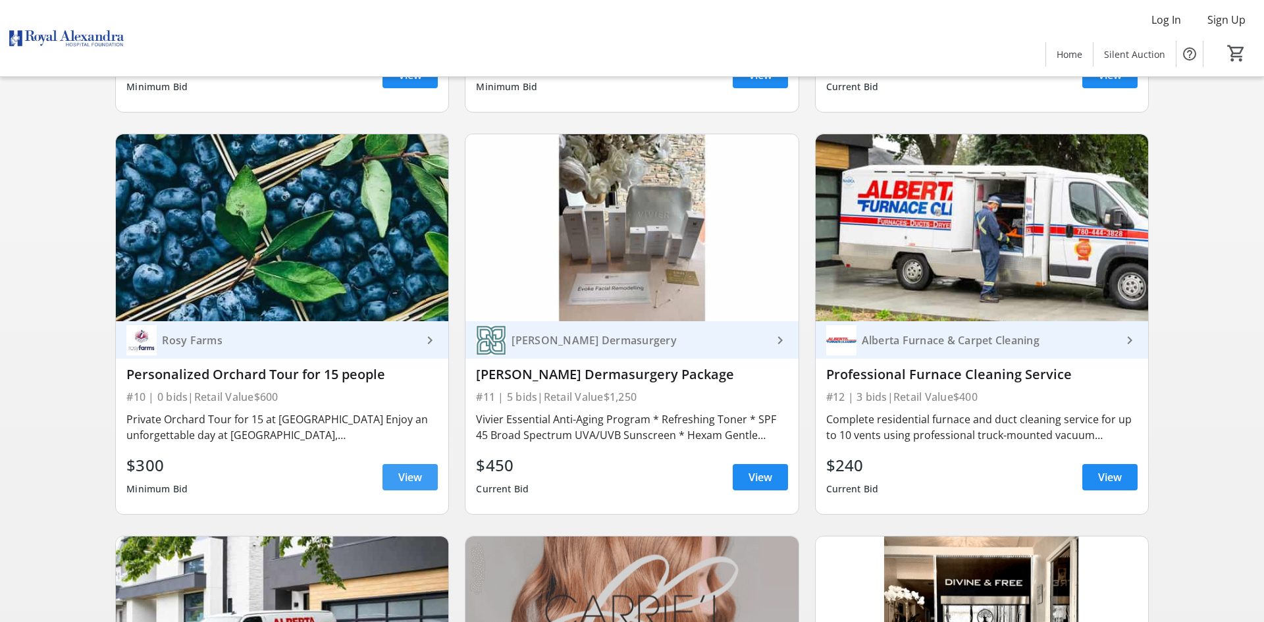
click at [421, 469] on span "View" at bounding box center [410, 477] width 24 height 16
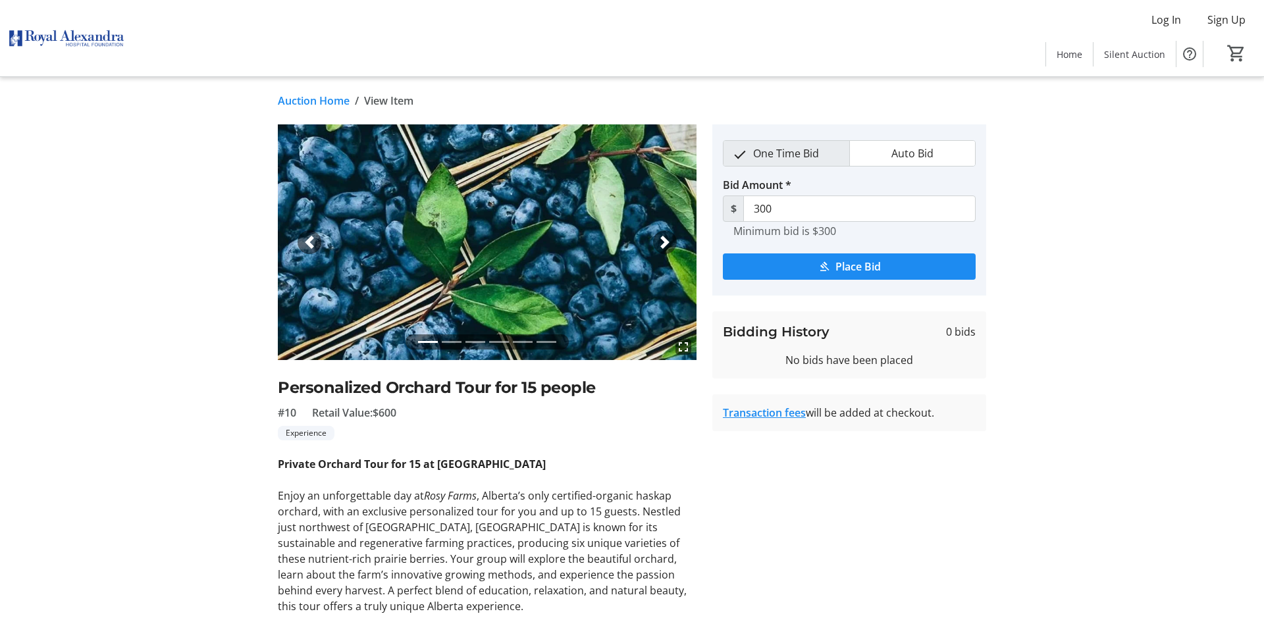
click at [284, 97] on link "Auction Home" at bounding box center [314, 101] width 72 height 16
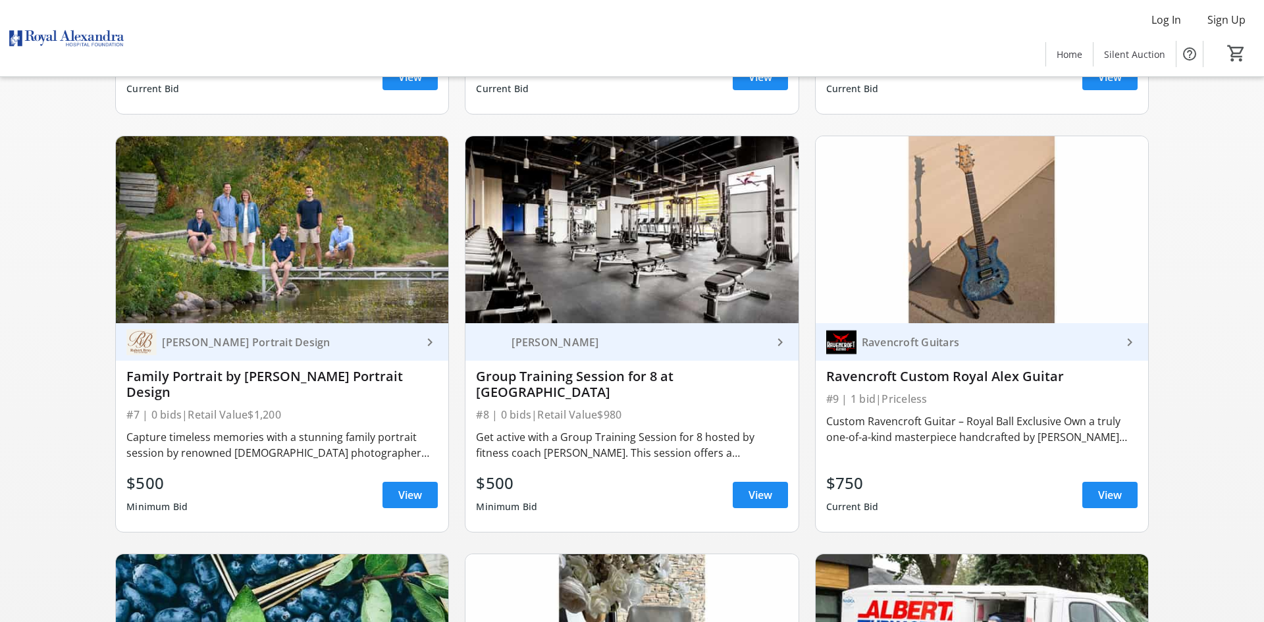
scroll to position [864, 0]
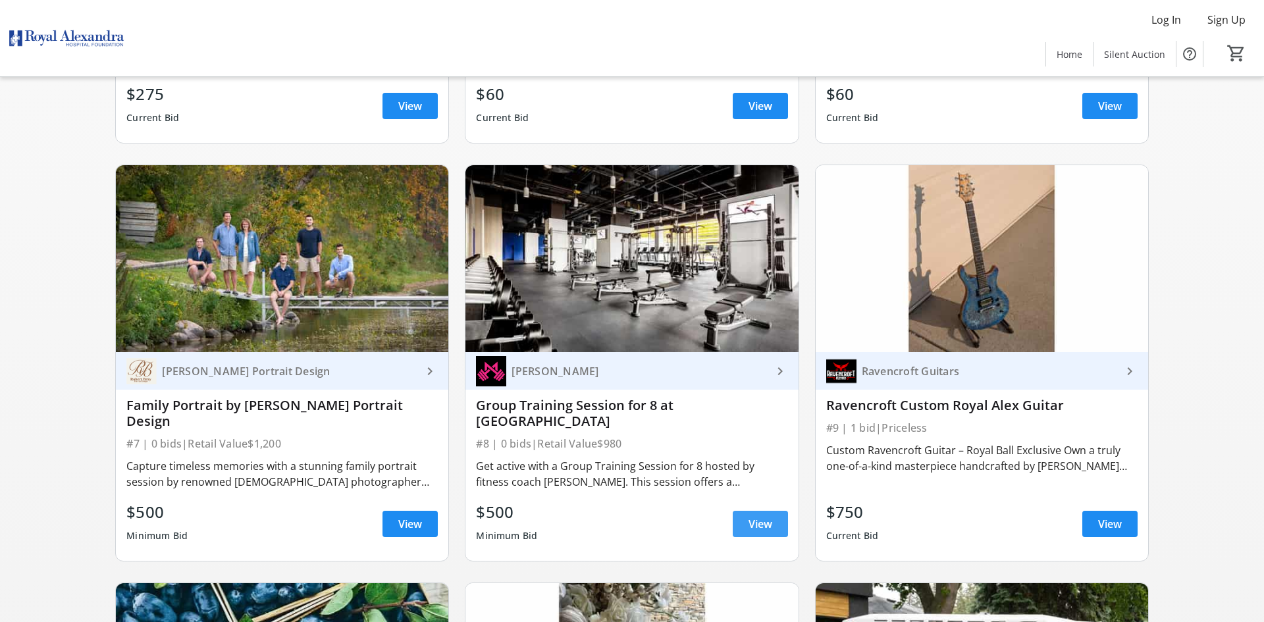
click at [753, 516] on span "View" at bounding box center [760, 524] width 24 height 16
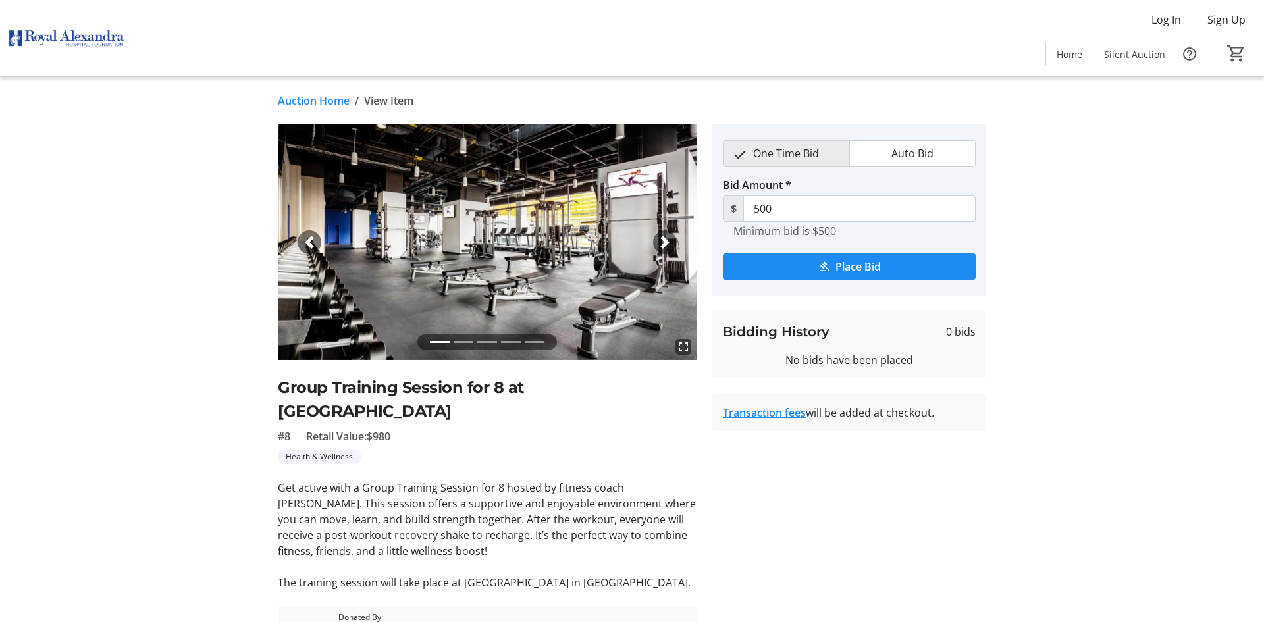
click at [310, 103] on link "Auction Home" at bounding box center [314, 101] width 72 height 16
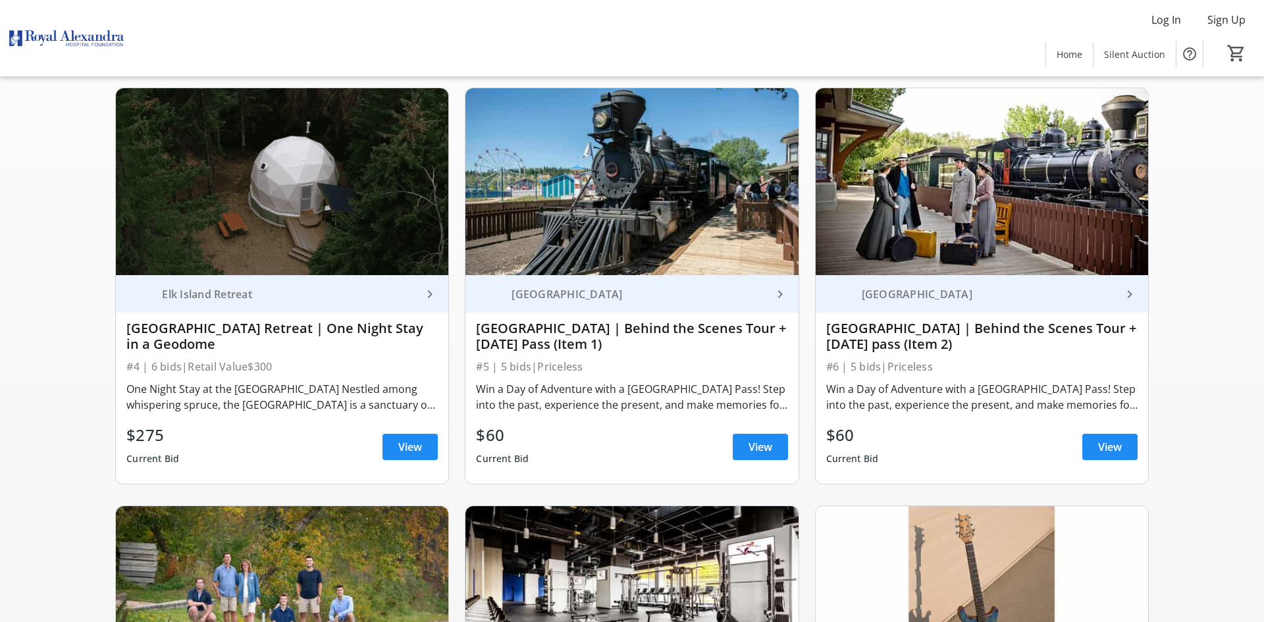
scroll to position [521, 0]
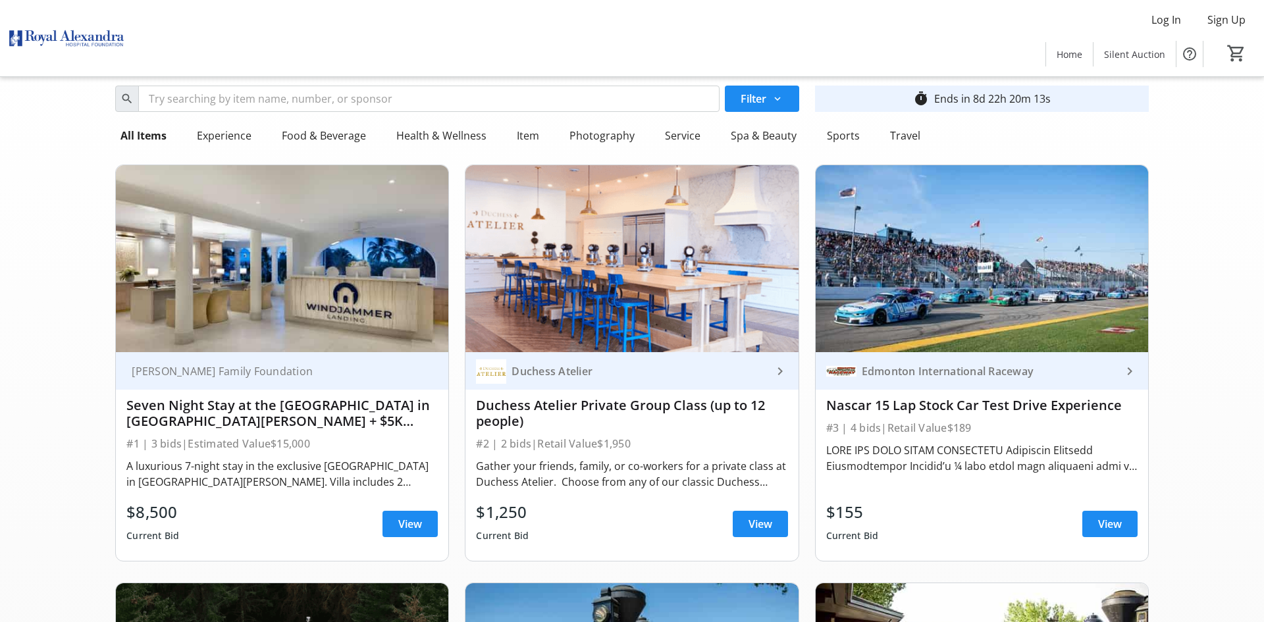
scroll to position [0, 0]
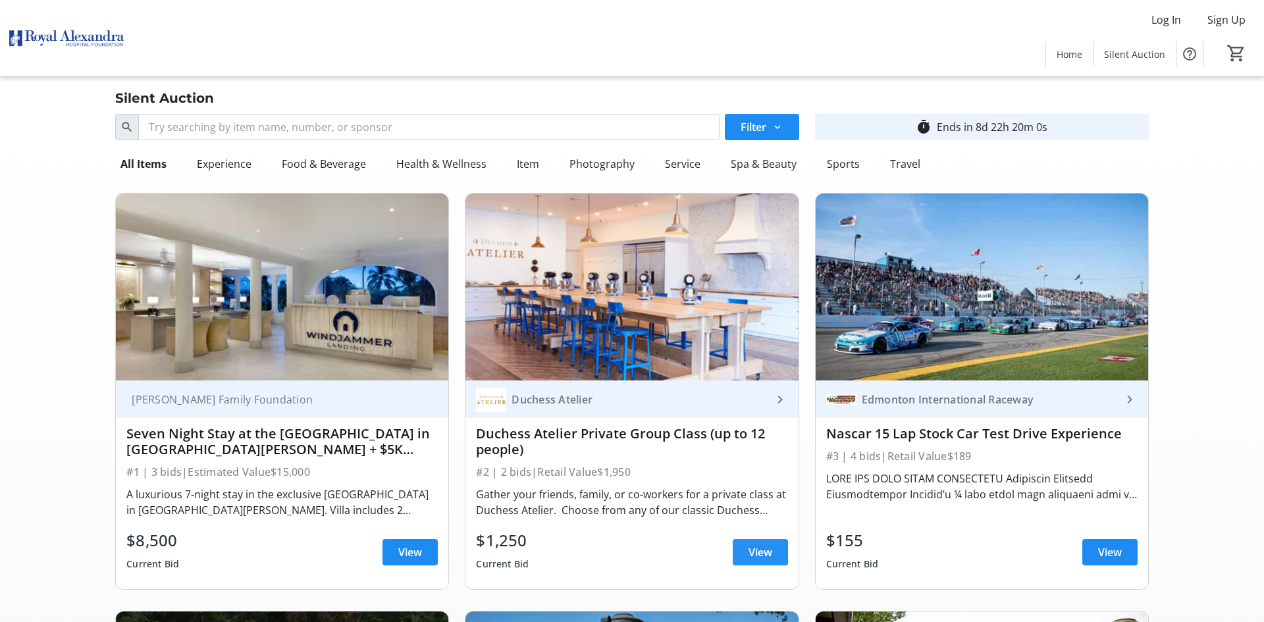
click at [748, 550] on span "View" at bounding box center [760, 552] width 24 height 16
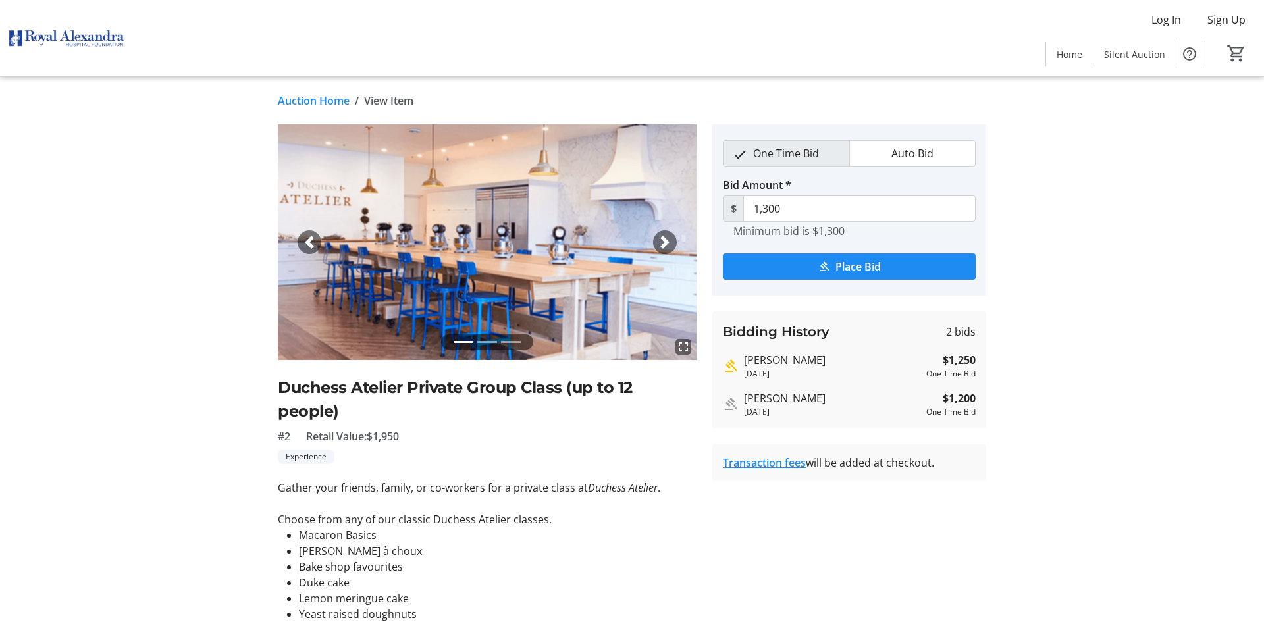
click at [221, 429] on div "fullscreen fullscreen fullscreen Previous Next Duchess Atelier Private Group Cl…" at bounding box center [631, 521] width 869 height 795
click at [308, 99] on link "Auction Home" at bounding box center [314, 101] width 72 height 16
